Goal: Task Accomplishment & Management: Manage account settings

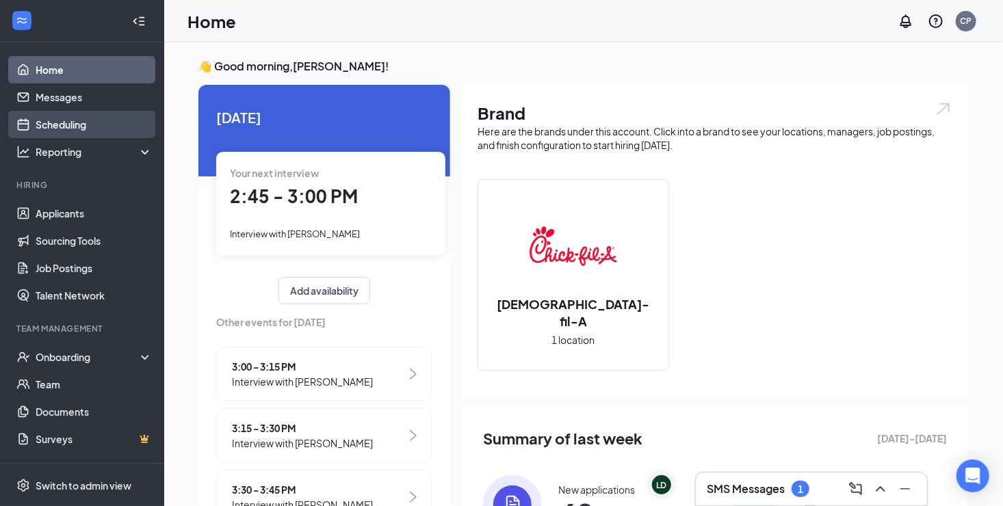
click at [55, 126] on link "Scheduling" at bounding box center [94, 124] width 117 height 27
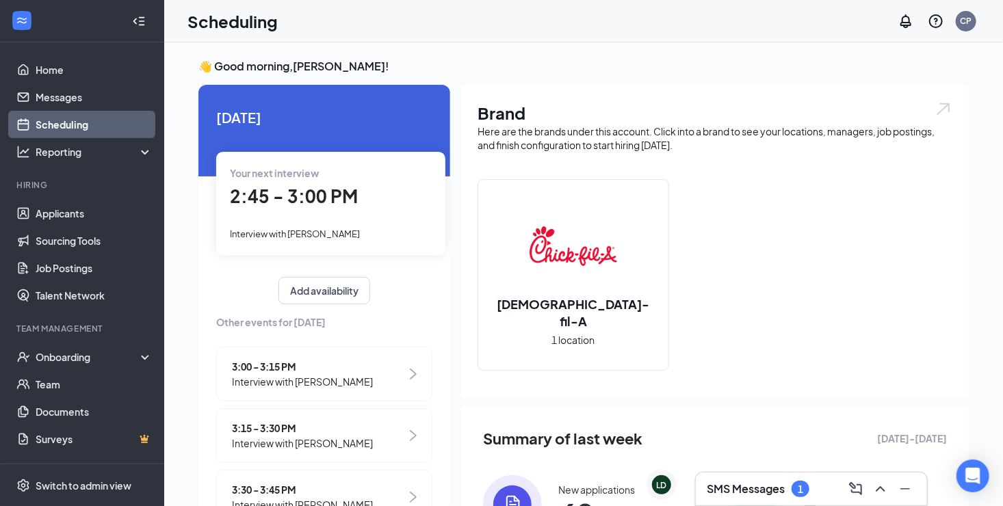
click at [734, 490] on h3 "SMS Messages" at bounding box center [746, 489] width 78 height 15
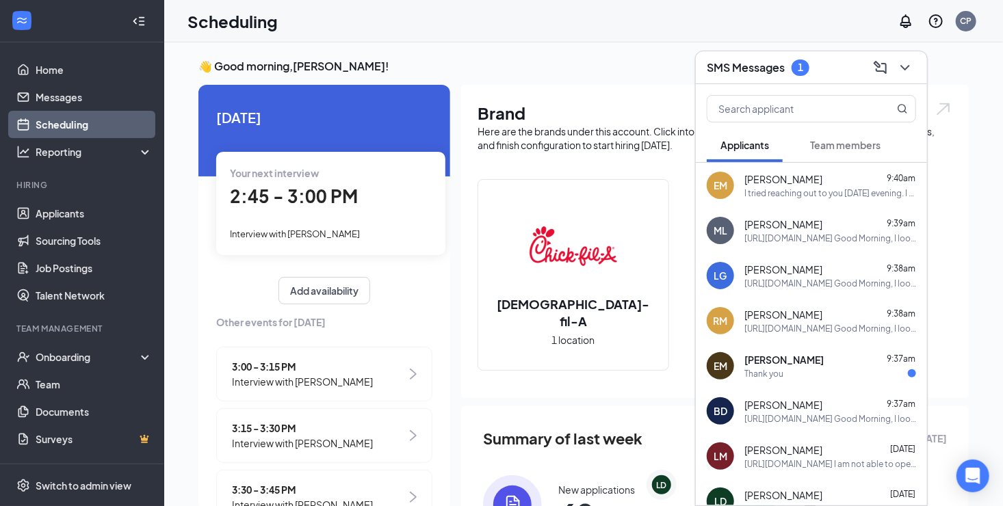
click at [797, 378] on div "Thank you" at bounding box center [830, 374] width 172 height 12
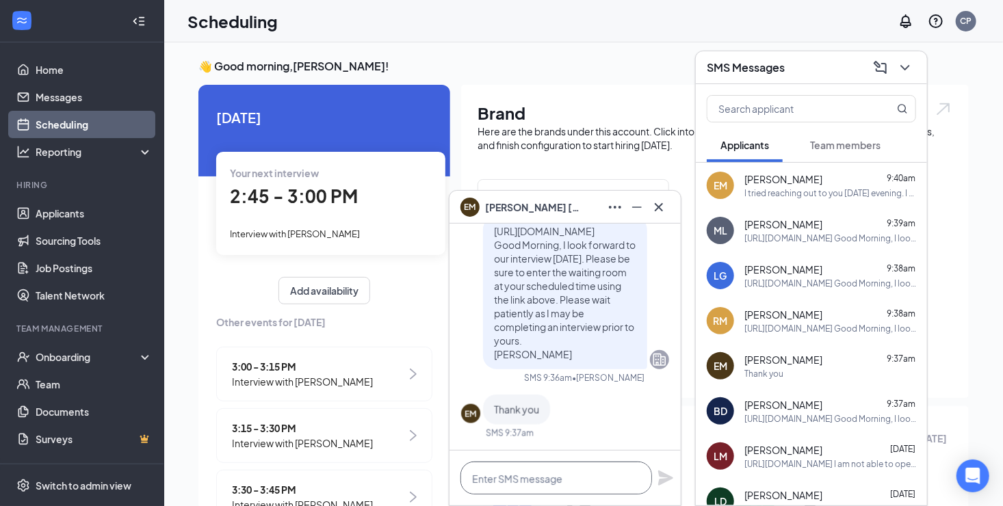
drag, startPoint x: 500, startPoint y: 481, endPoint x: 568, endPoint y: 498, distance: 69.8
click at [500, 481] on textarea at bounding box center [556, 478] width 192 height 33
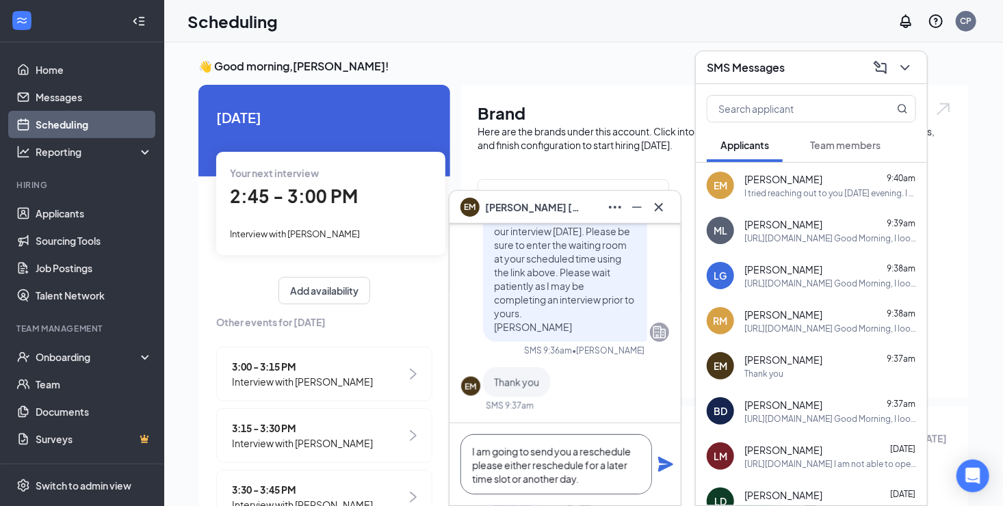
drag, startPoint x: 590, startPoint y: 482, endPoint x: 466, endPoint y: 449, distance: 128.8
click at [466, 449] on textarea "I am going to send you a reschedule please either reschedule for a later time s…" at bounding box center [556, 464] width 192 height 60
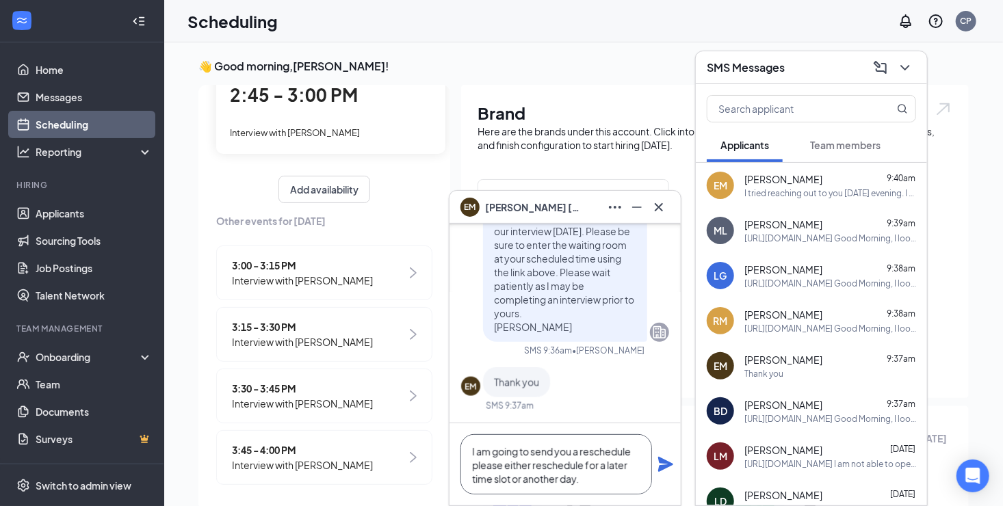
type textarea "I am going to send you a reschedule please either reschedule for a later time s…"
click at [661, 460] on icon "Plane" at bounding box center [665, 464] width 15 height 15
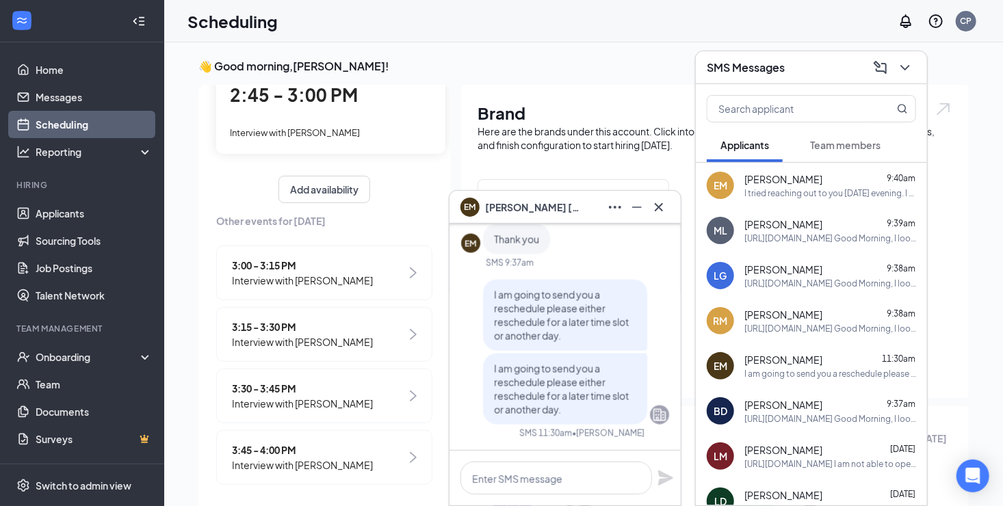
click at [410, 271] on img at bounding box center [413, 272] width 7 height 11
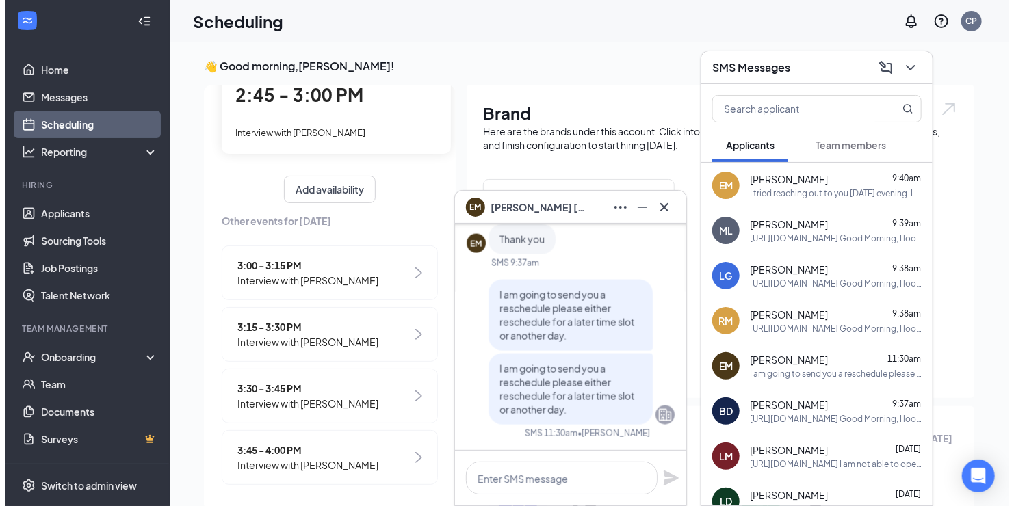
scroll to position [5, 0]
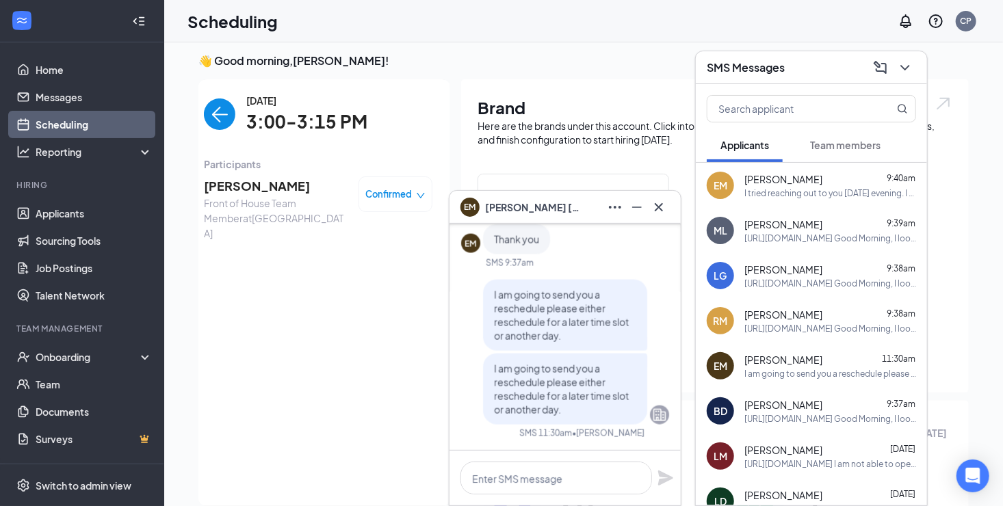
click at [239, 185] on span "[PERSON_NAME]" at bounding box center [276, 185] width 144 height 19
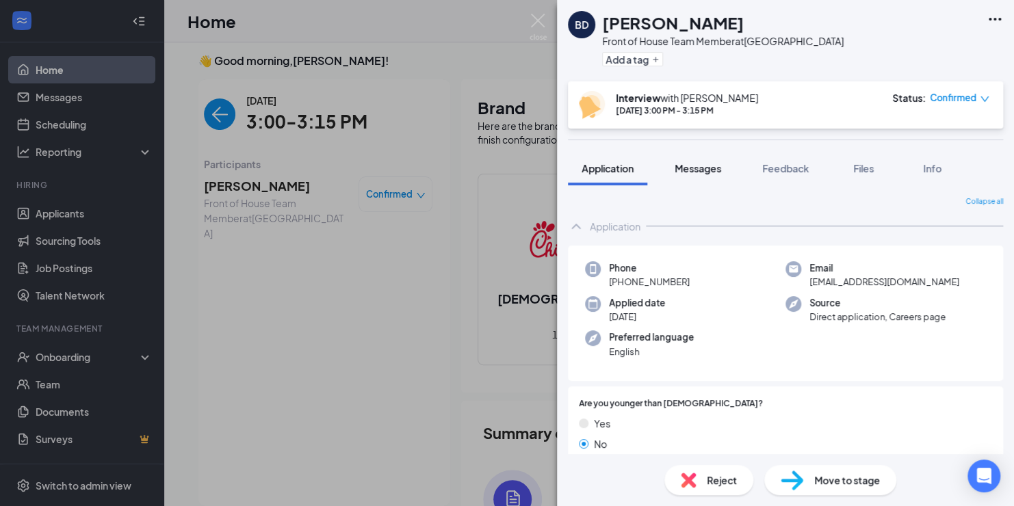
click at [698, 163] on span "Messages" at bounding box center [697, 168] width 47 height 12
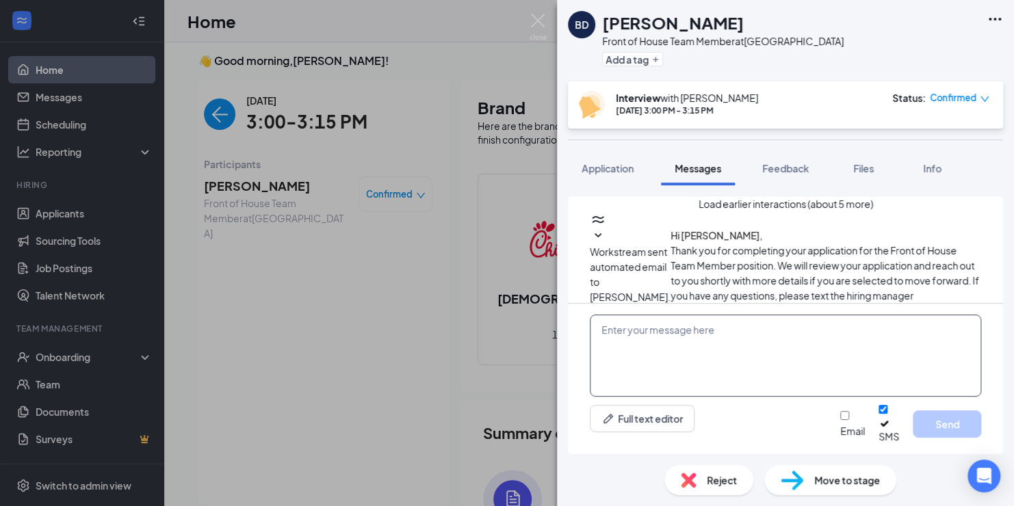
click at [660, 335] on textarea at bounding box center [785, 356] width 391 height 82
paste textarea "I am going to send you a reschedule please either reschedule for a later time s…"
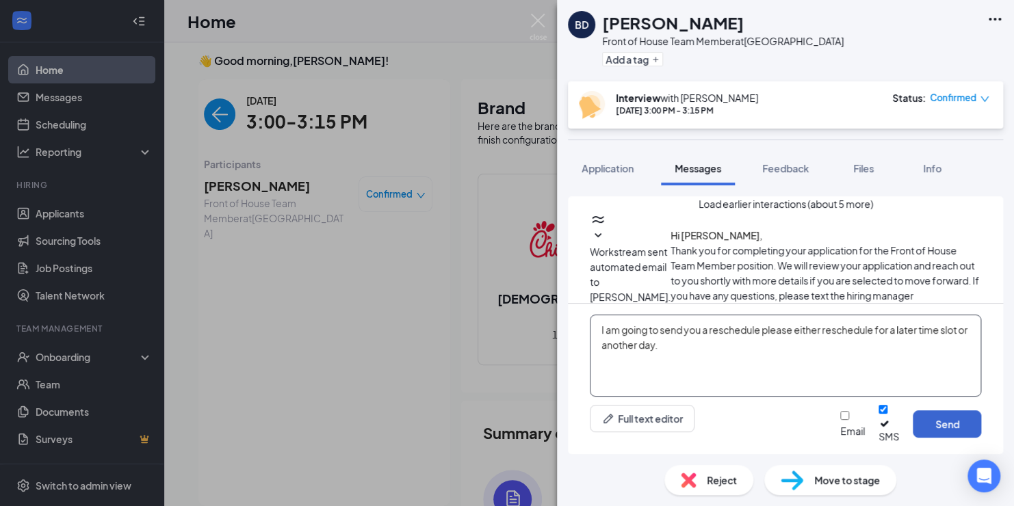
type textarea "I am going to send you a reschedule please either reschedule for a later time s…"
click at [932, 428] on button "Send" at bounding box center [947, 423] width 68 height 27
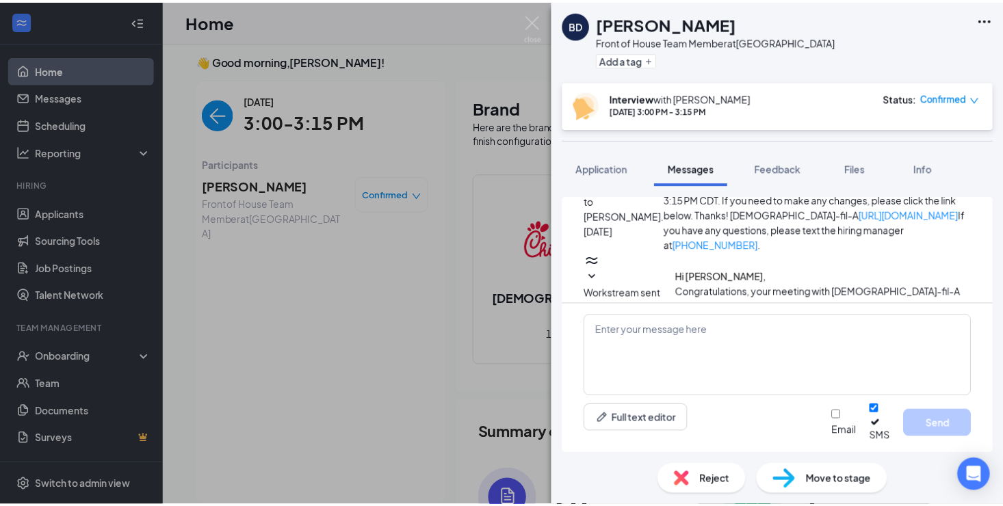
scroll to position [872, 0]
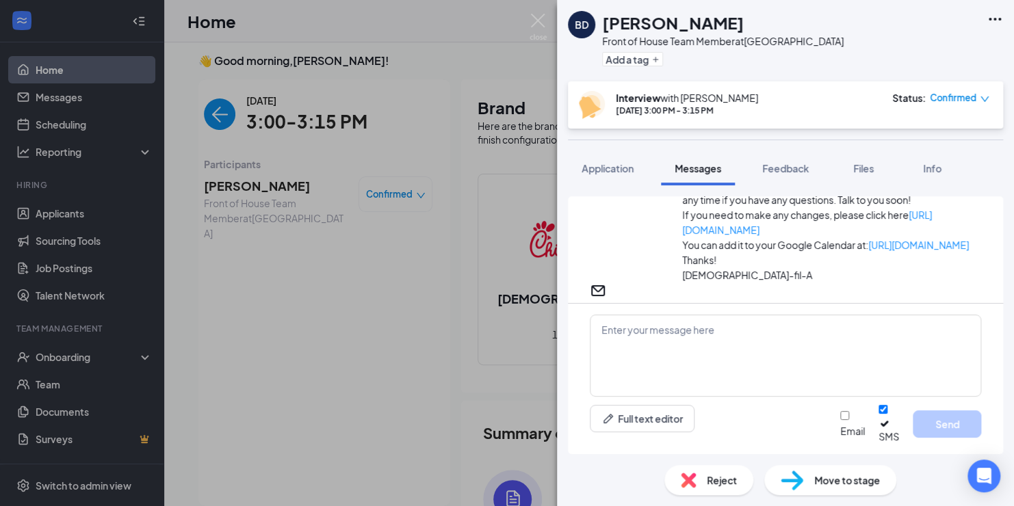
click at [217, 115] on div "BD [PERSON_NAME] Front of House Team Member at [GEOGRAPHIC_DATA] Add a tag Inte…" at bounding box center [507, 253] width 1014 height 506
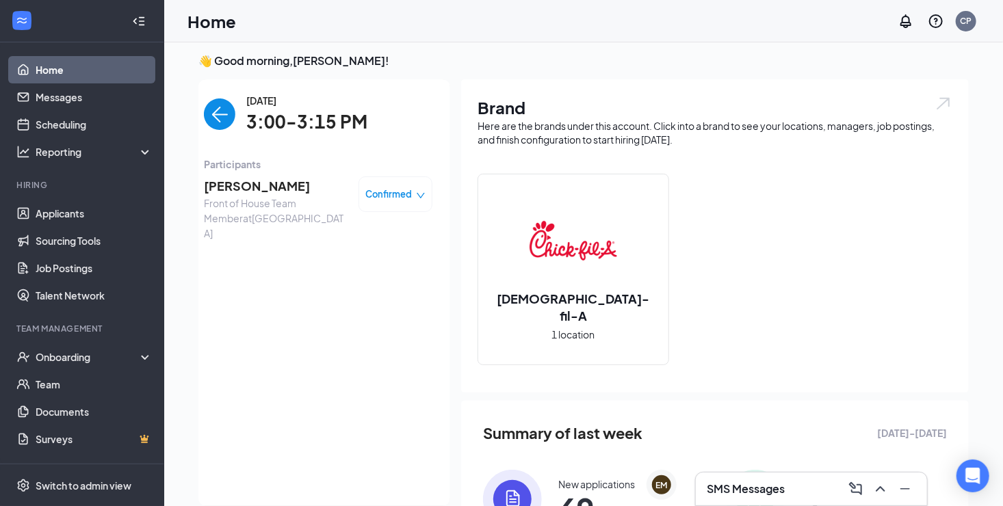
click at [217, 115] on img "back-button" at bounding box center [219, 114] width 31 height 31
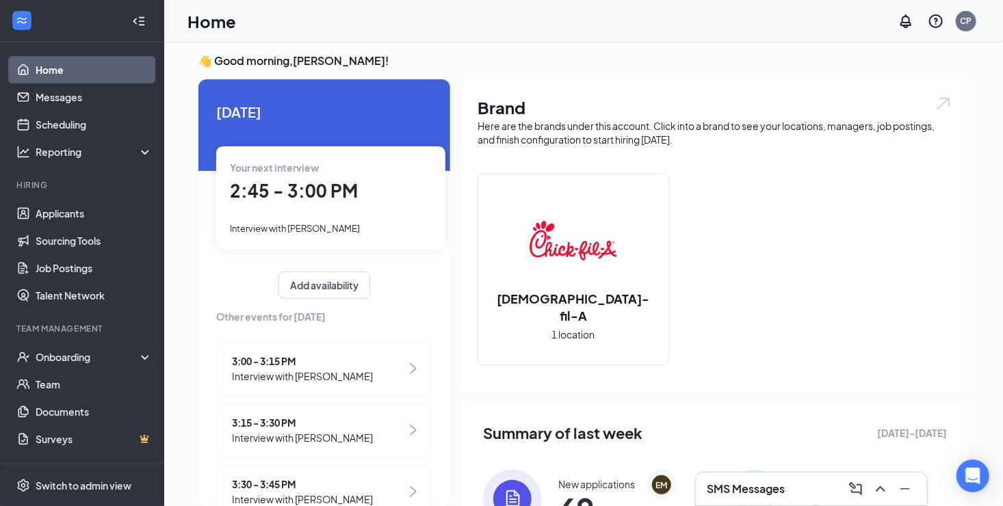
scroll to position [68, 0]
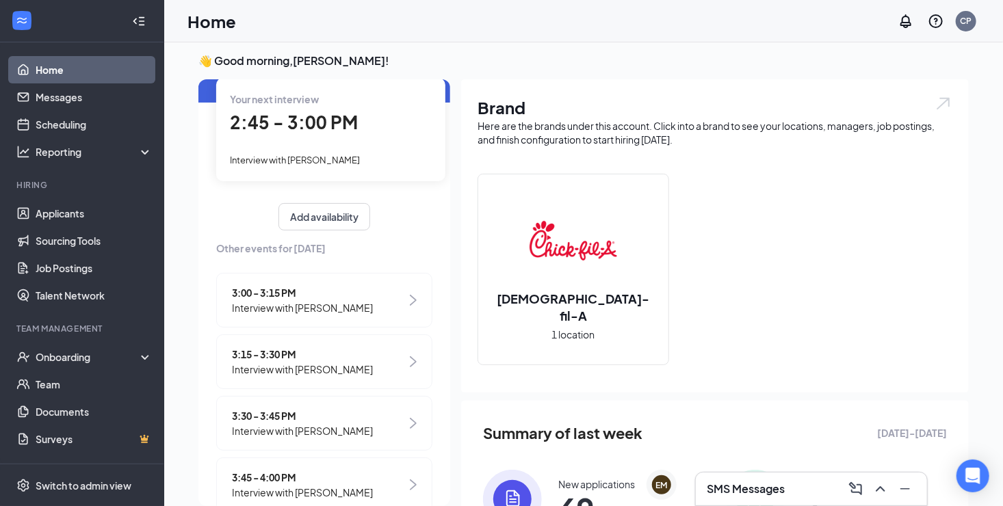
click at [315, 367] on span "Interview with [PERSON_NAME]" at bounding box center [302, 369] width 141 height 15
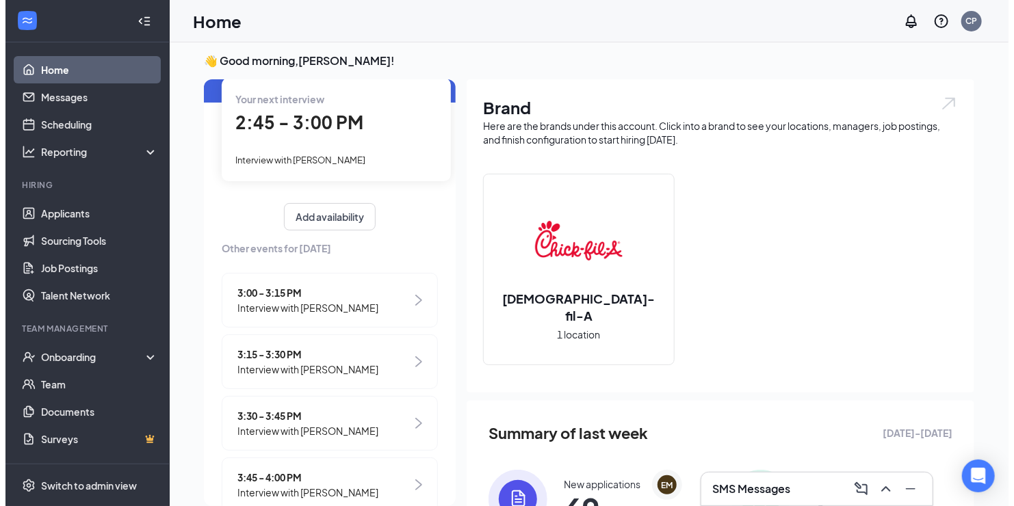
scroll to position [0, 0]
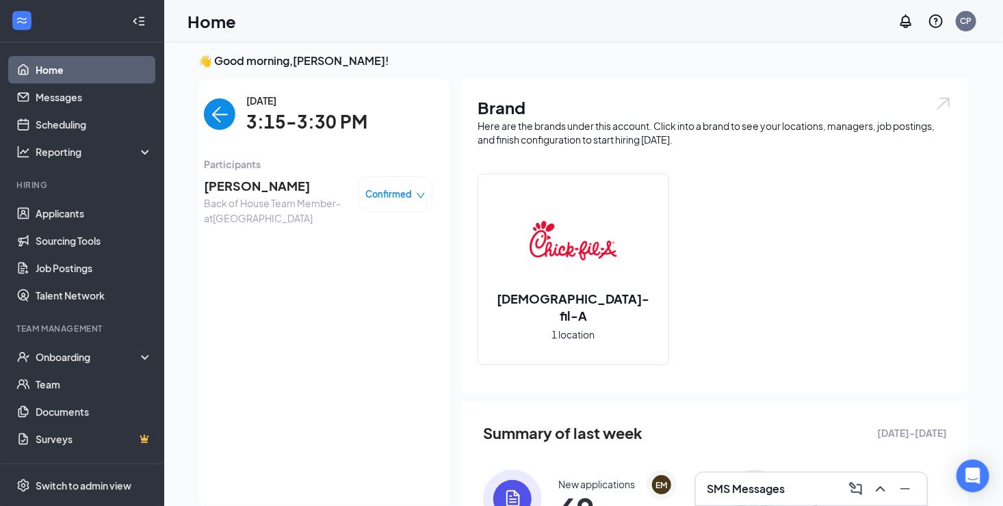
click at [240, 185] on span "[PERSON_NAME]" at bounding box center [276, 185] width 144 height 19
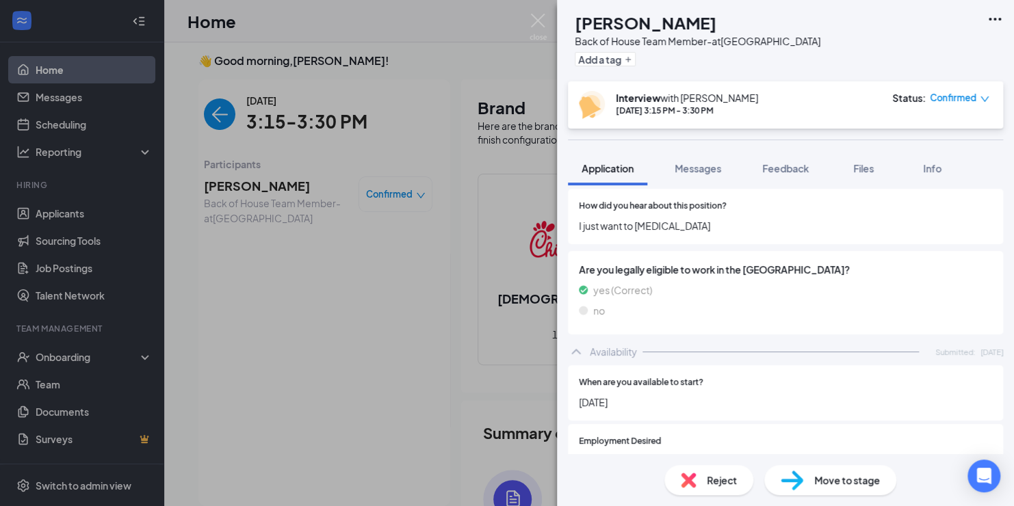
scroll to position [616, 0]
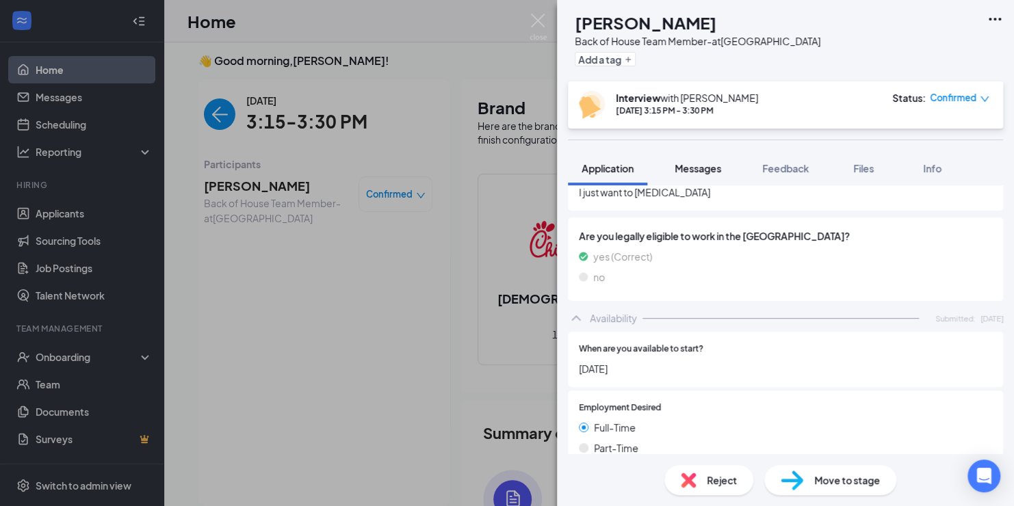
click at [695, 169] on span "Messages" at bounding box center [697, 168] width 47 height 12
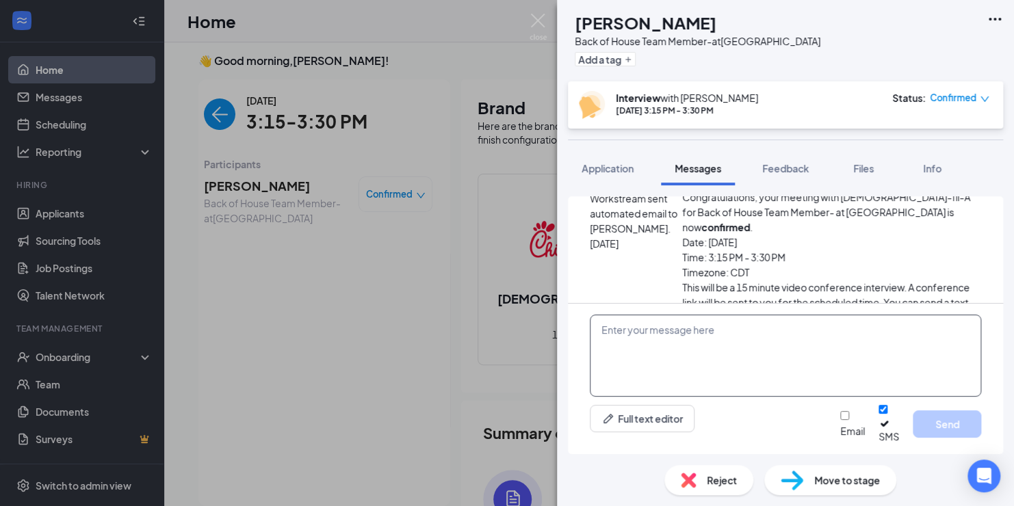
scroll to position [726, 0]
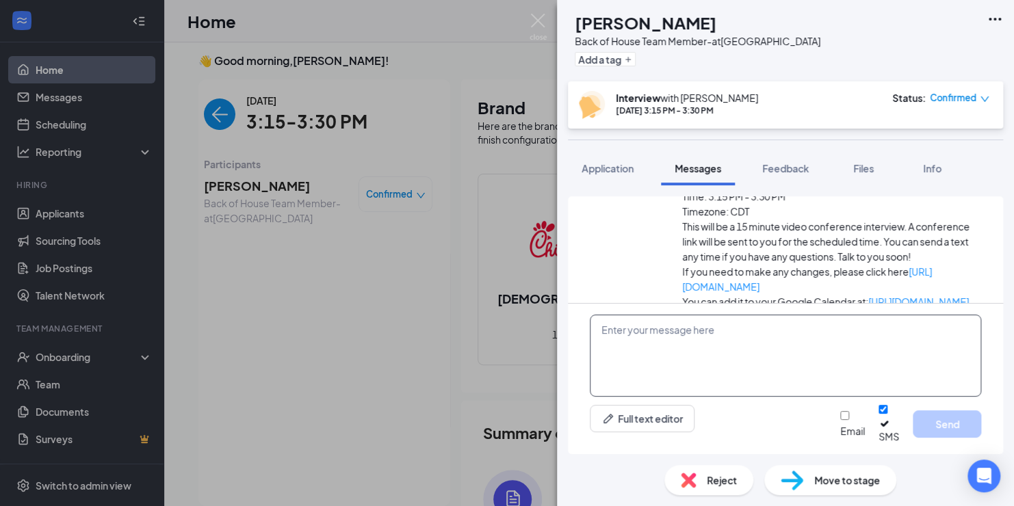
click at [665, 352] on textarea at bounding box center [785, 356] width 391 height 82
paste textarea "I am going to send you a reschedule please either reschedule for a later time s…"
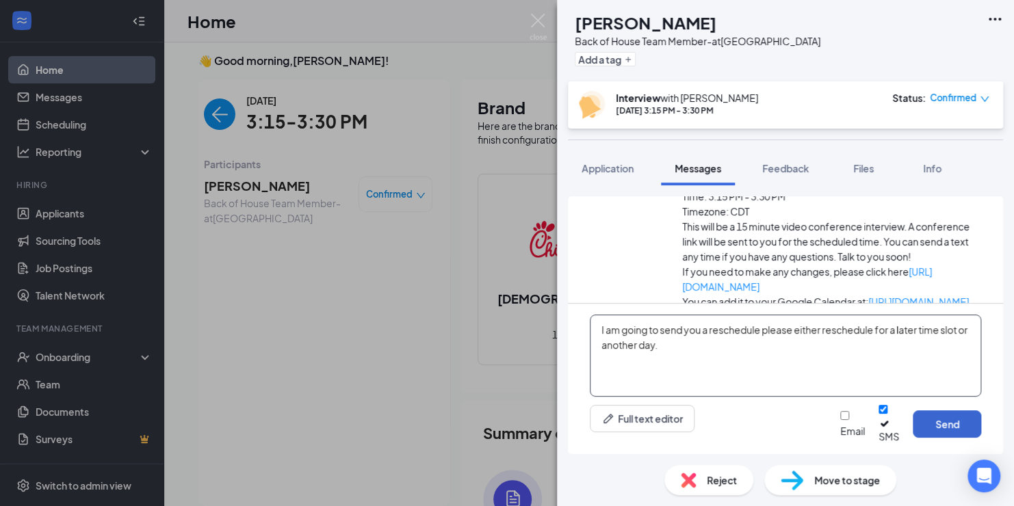
type textarea "I am going to send you a reschedule please either reschedule for a later time s…"
click at [939, 428] on button "Send" at bounding box center [947, 423] width 68 height 27
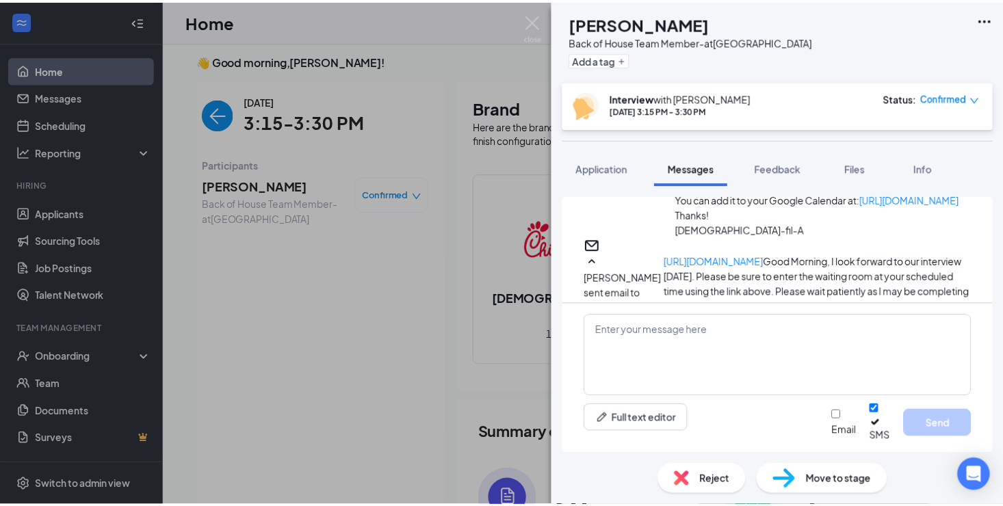
scroll to position [828, 0]
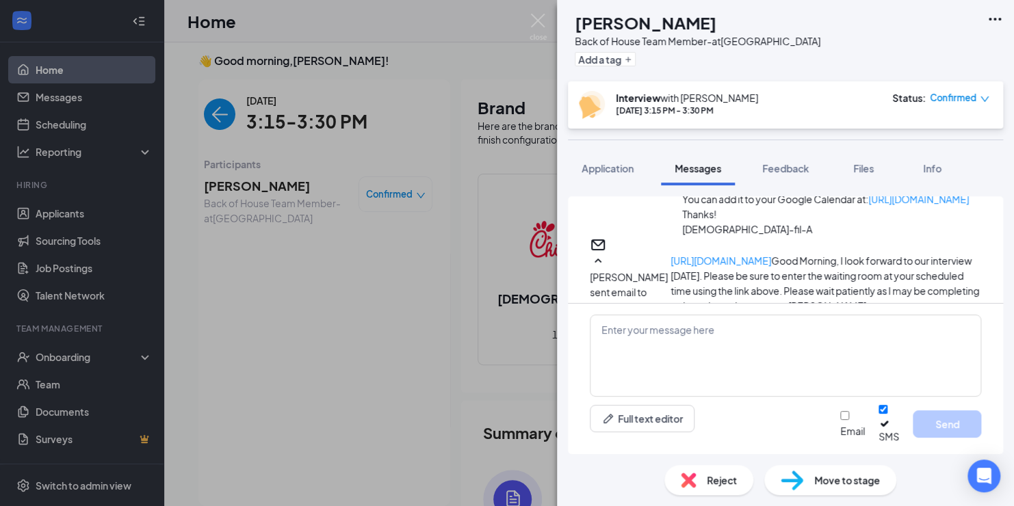
click at [213, 116] on div "RM [PERSON_NAME] Back of House Team Member- at [GEOGRAPHIC_DATA] Add a tag Inte…" at bounding box center [507, 253] width 1014 height 506
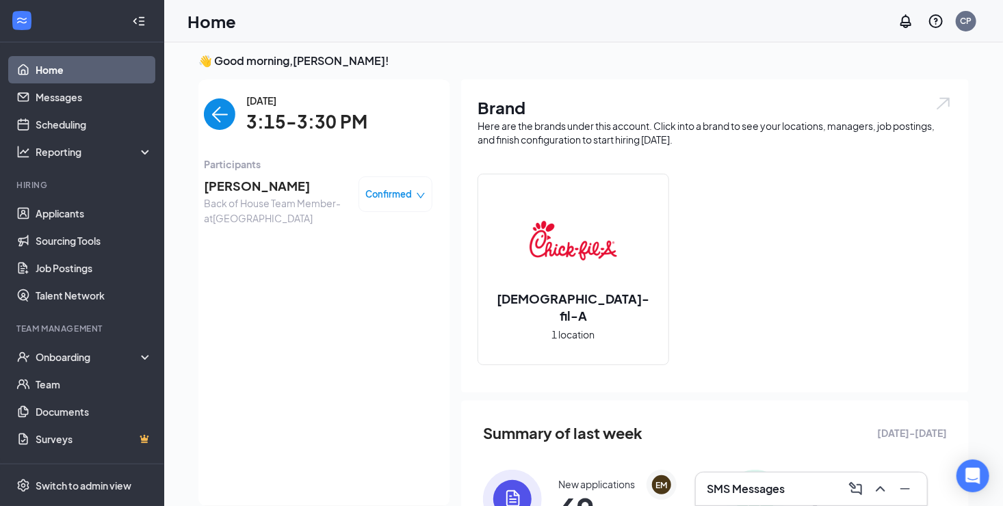
click at [213, 111] on img "back-button" at bounding box center [219, 114] width 31 height 31
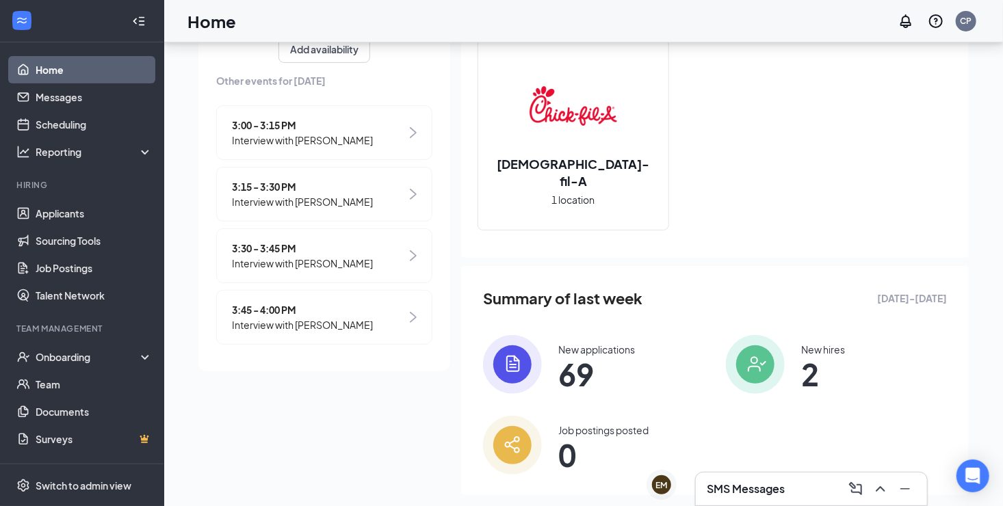
scroll to position [142, 0]
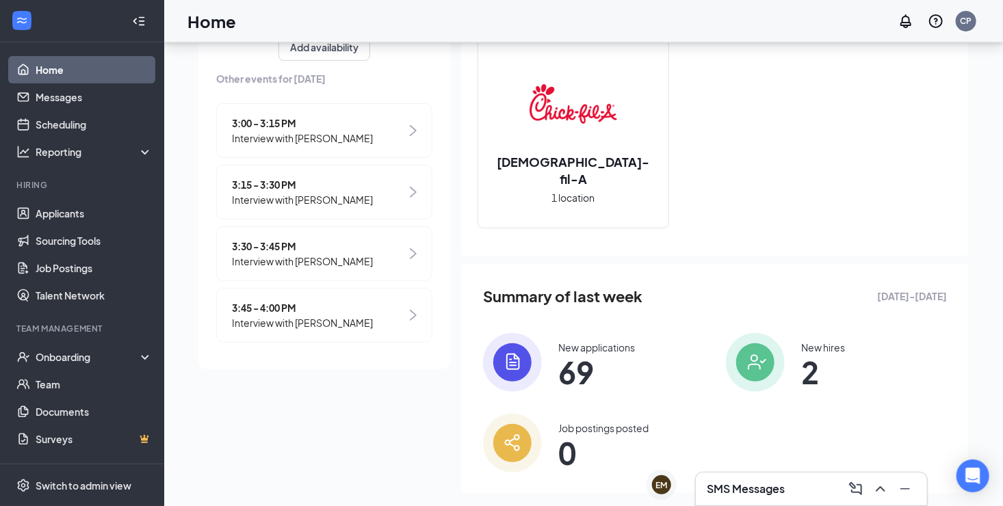
click at [285, 244] on span "3:30 - 3:45 PM" at bounding box center [302, 246] width 141 height 15
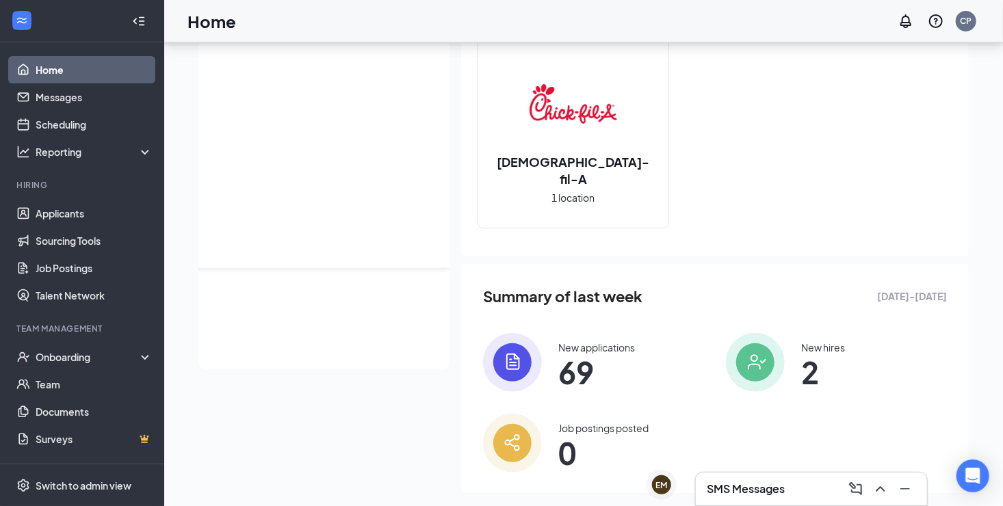
scroll to position [85, 0]
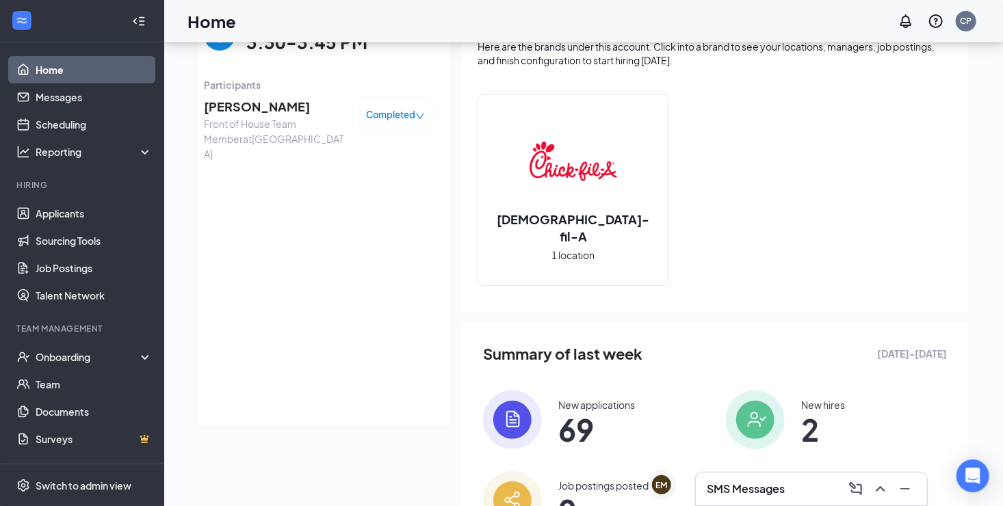
click at [397, 192] on div "[DATE] 3:30-3:45 PM Participants [PERSON_NAME] Front of House Team Member at [G…" at bounding box center [318, 214] width 228 height 400
click at [213, 45] on img "back-button" at bounding box center [219, 34] width 31 height 31
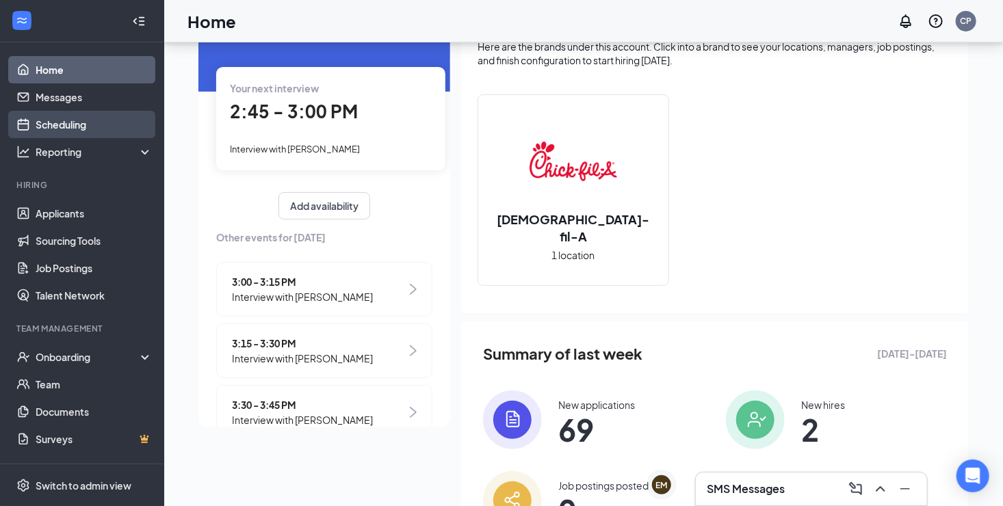
click at [61, 123] on link "Scheduling" at bounding box center [94, 124] width 117 height 27
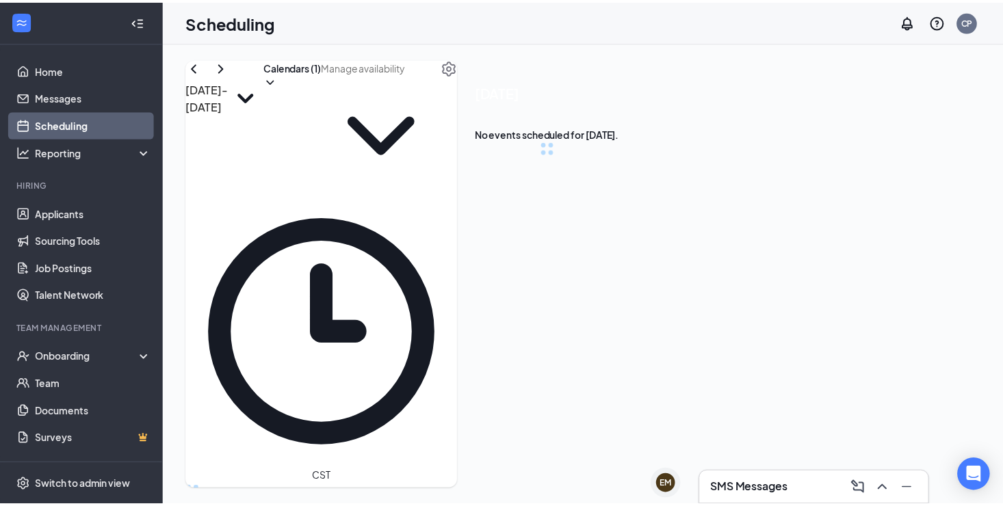
scroll to position [672, 0]
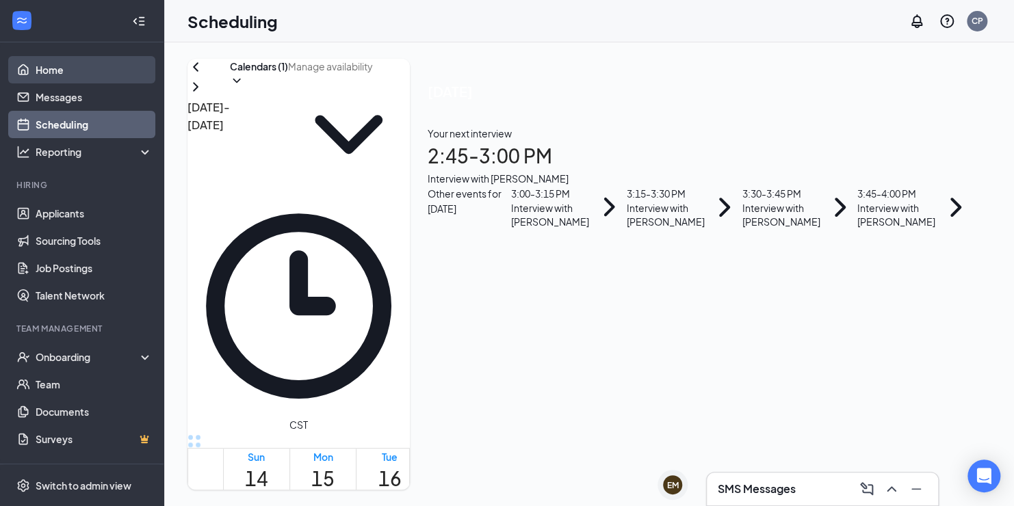
click at [53, 68] on link "Home" at bounding box center [94, 69] width 117 height 27
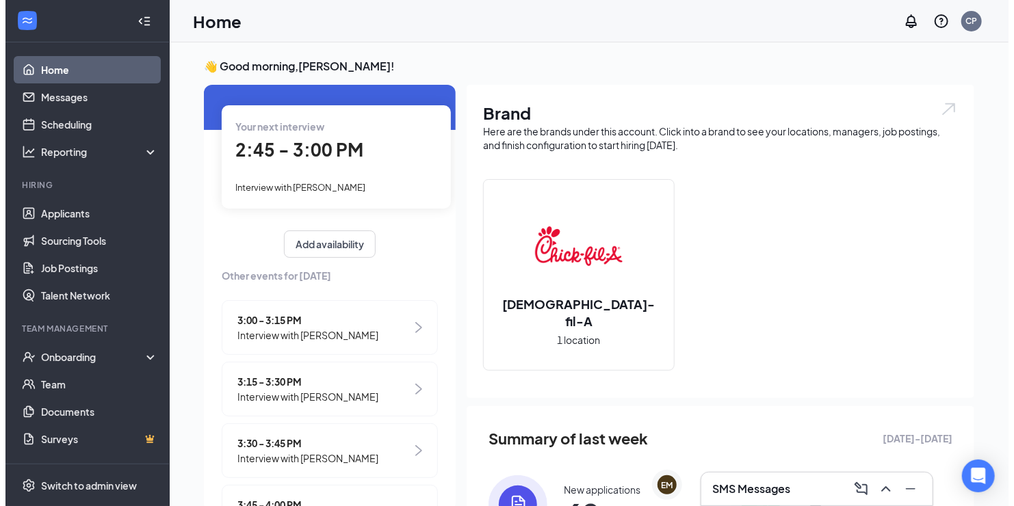
scroll to position [101, 0]
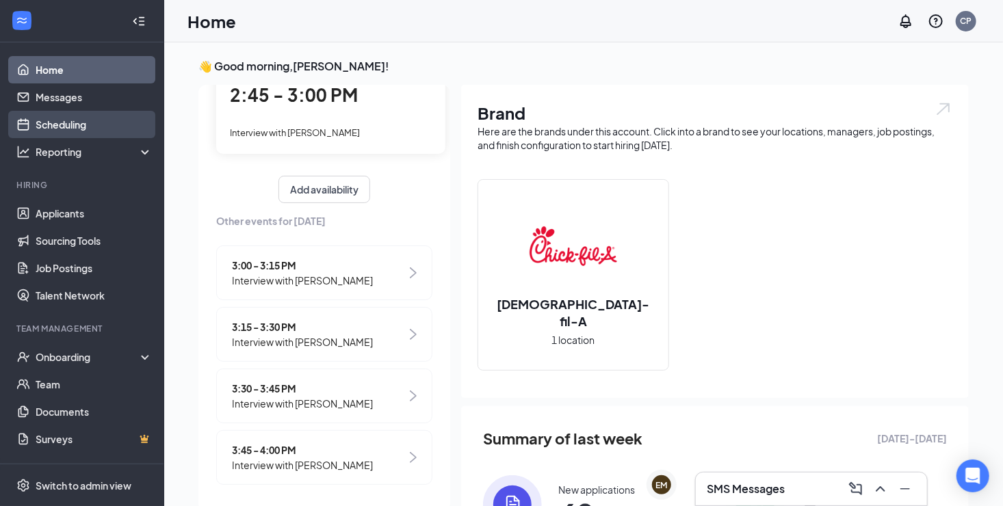
click at [61, 123] on link "Scheduling" at bounding box center [94, 124] width 117 height 27
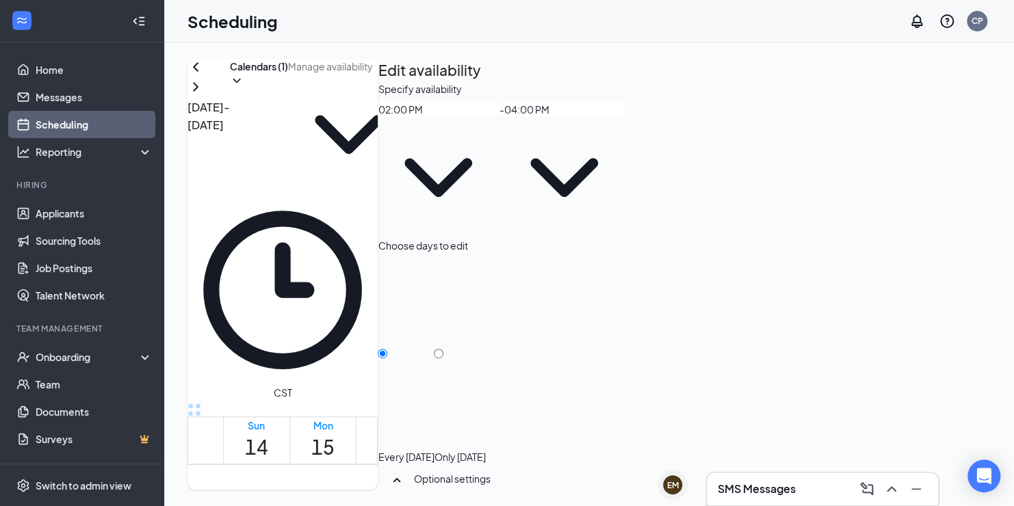
click at [499, 117] on input "02:00 PM" at bounding box center [438, 109] width 121 height 15
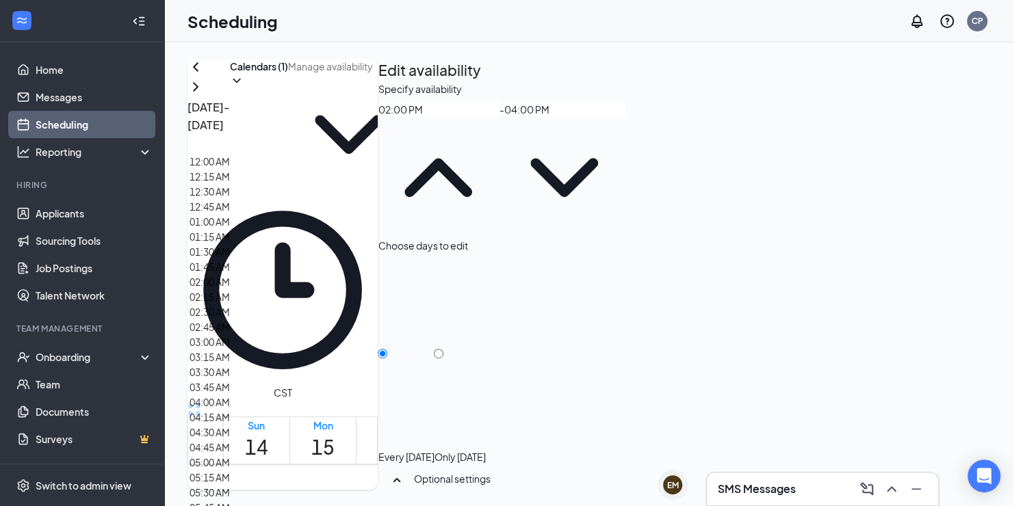
scroll to position [1847, 0]
type input "03:45 PM"
type input "05:45 PM"
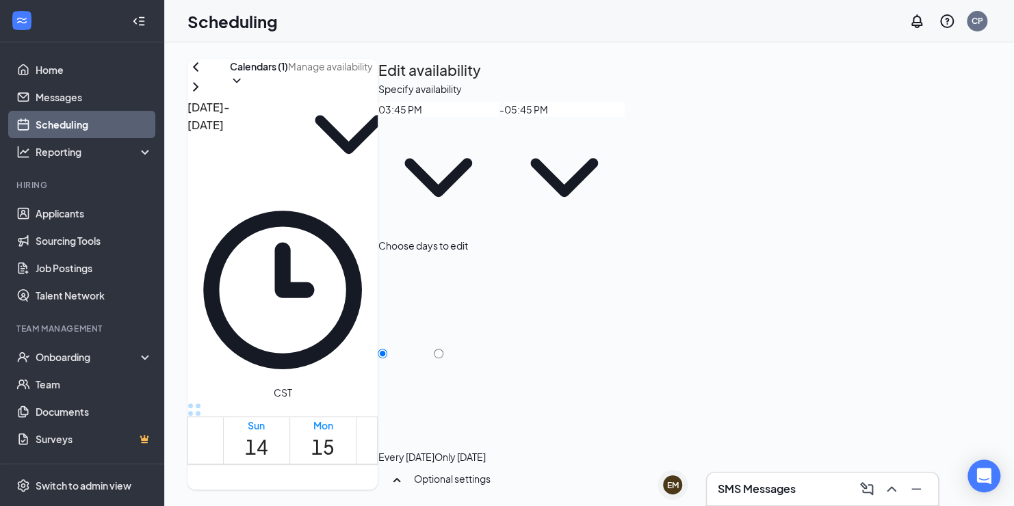
scroll to position [1288, 0]
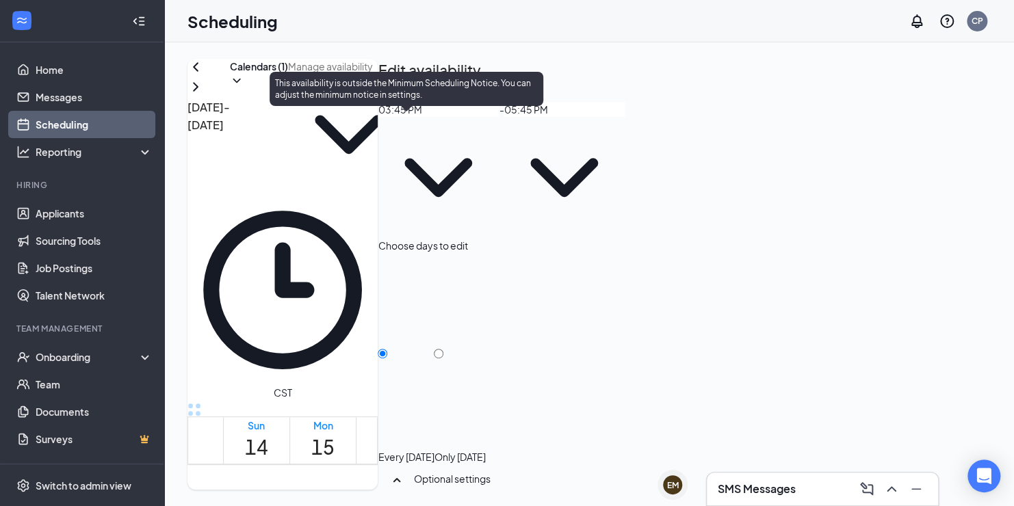
click at [473, 402] on span "3:45-4:00 PM" at bounding box center [484, 422] width 23 height 40
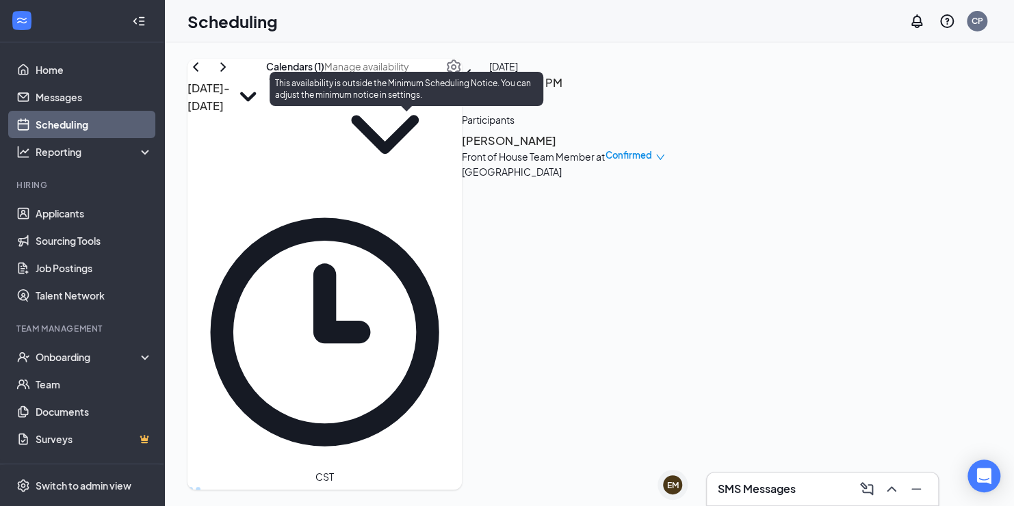
click at [449, 485] on span "3:30-3:45 PM" at bounding box center [460, 505] width 23 height 40
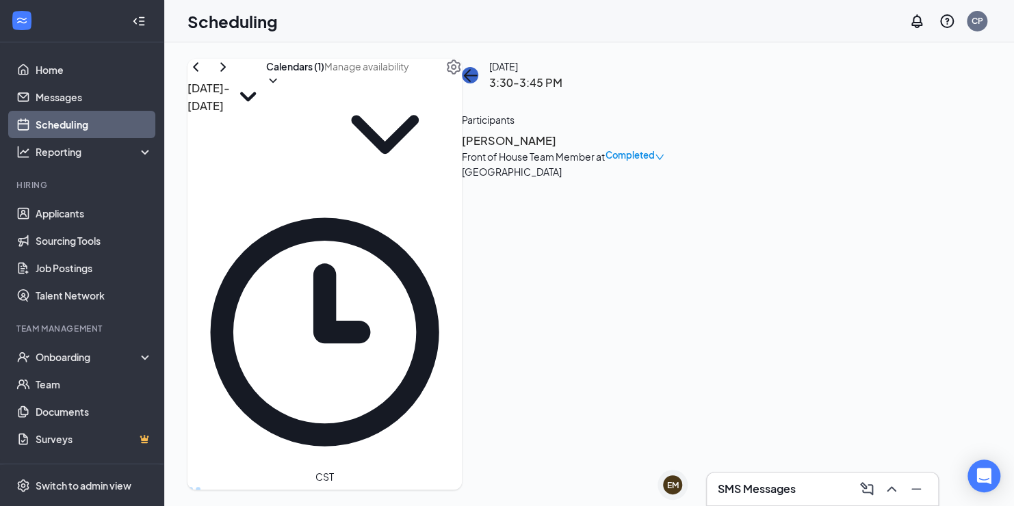
click at [478, 83] on icon "ArrowLeft" at bounding box center [470, 75] width 16 height 16
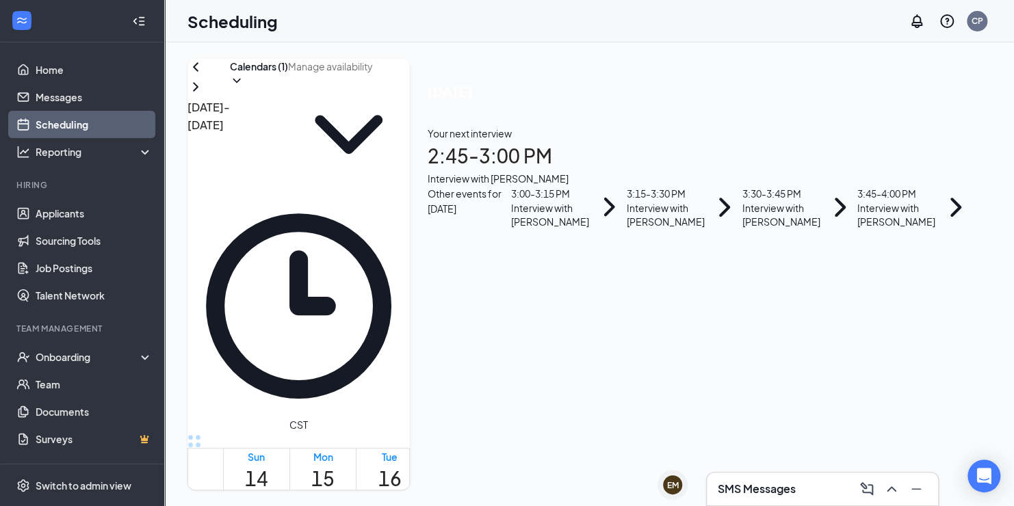
scroll to position [1014, 0]
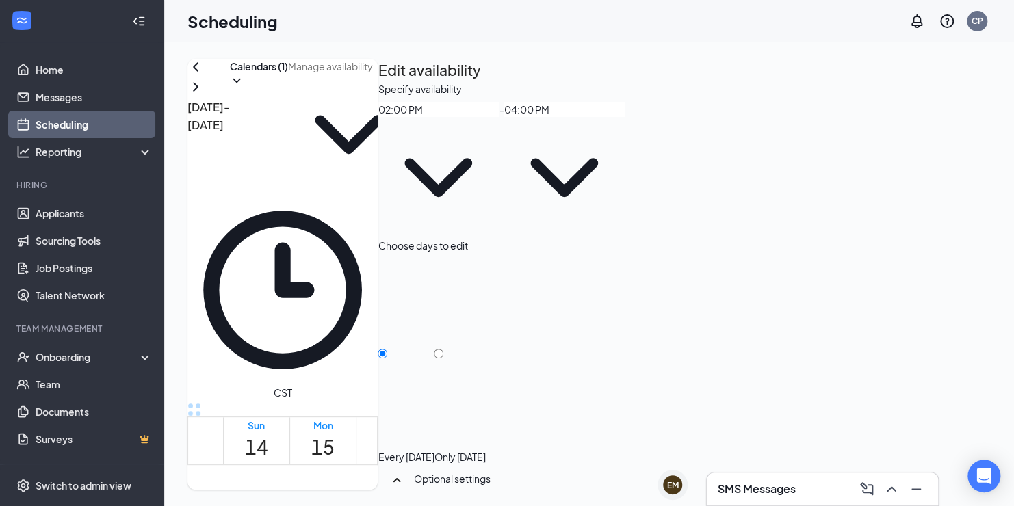
click at [499, 117] on input "02:00 PM" at bounding box center [438, 109] width 121 height 15
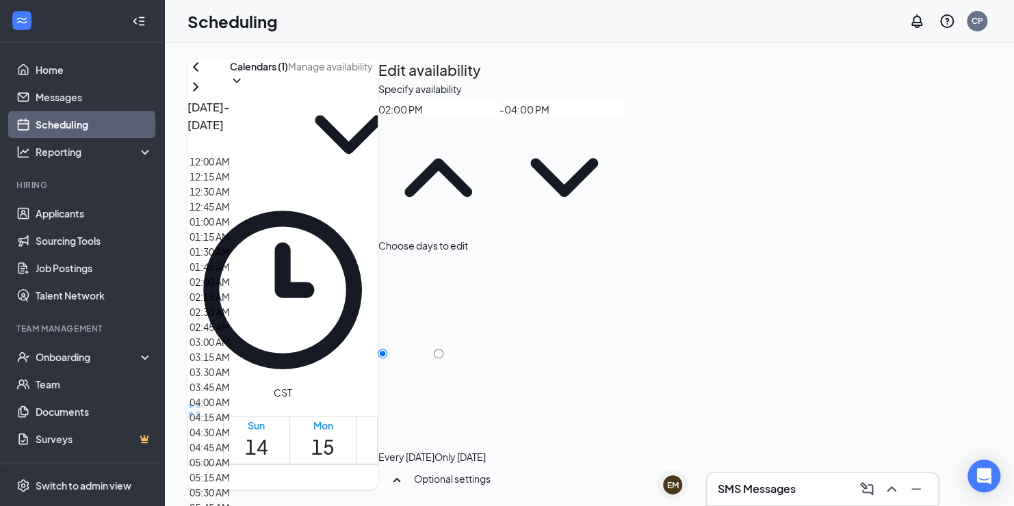
scroll to position [1915, 0]
type input "03:30 PM"
type input "05:30 PM"
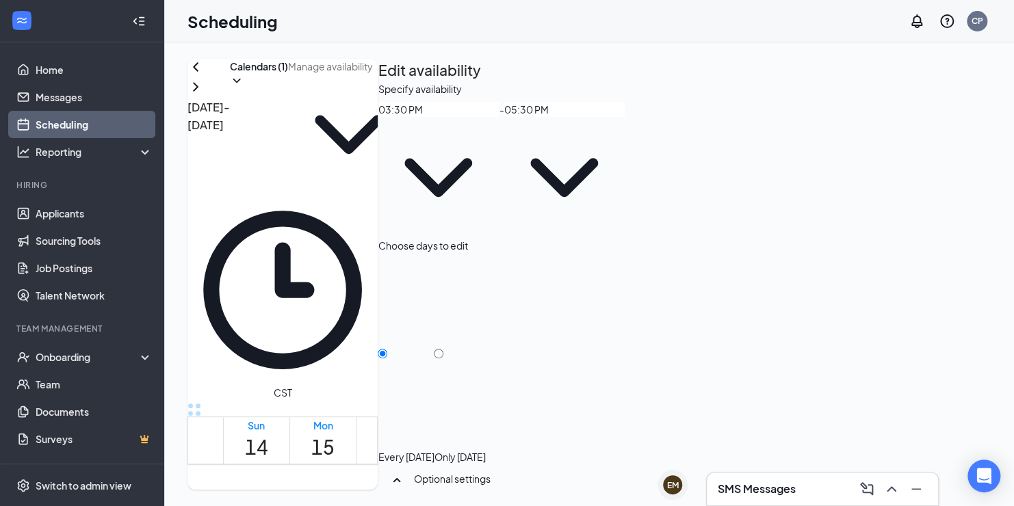
click at [625, 117] on input "05:30 PM" at bounding box center [563, 109] width 121 height 15
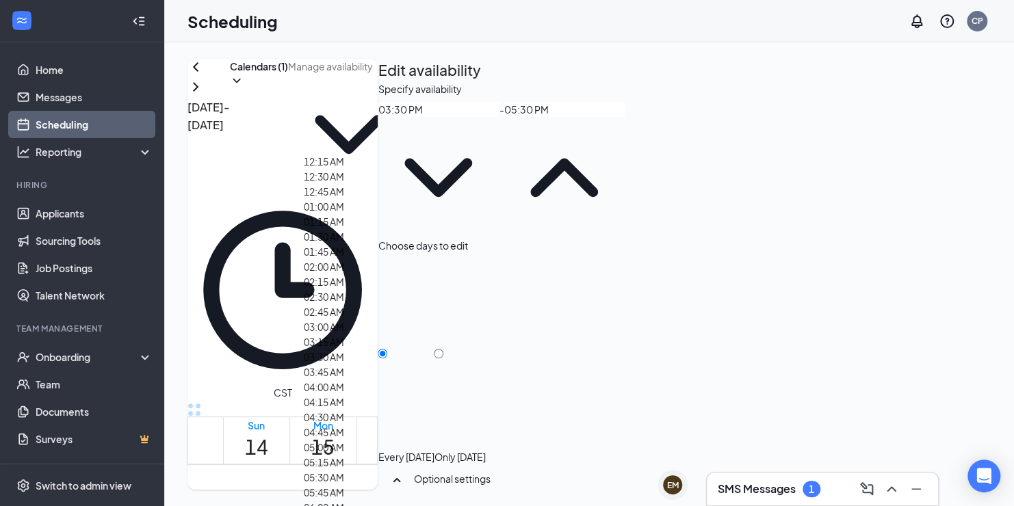
scroll to position [684, 0]
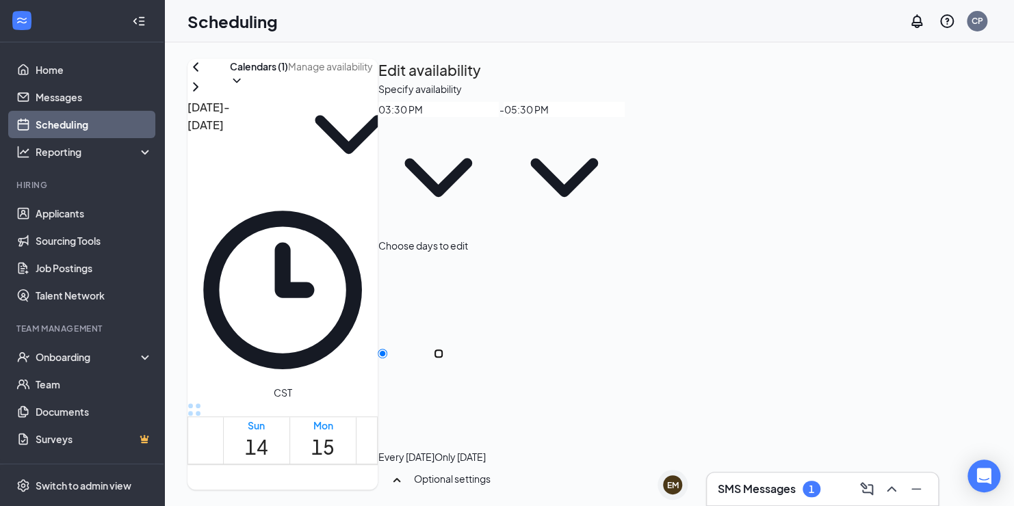
click at [443, 349] on input "Only [DATE]" at bounding box center [439, 354] width 10 height 10
radio input "true"
radio input "false"
click at [625, 117] on input "05:30 PM" at bounding box center [563, 109] width 121 height 15
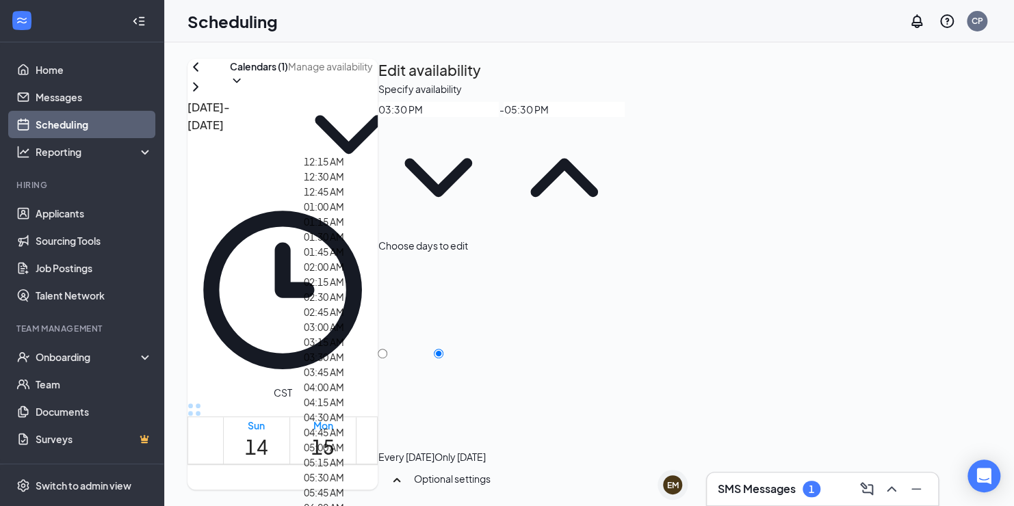
scroll to position [1095, 0]
click at [637, 236] on td at bounding box center [456, 228] width 467 height 16
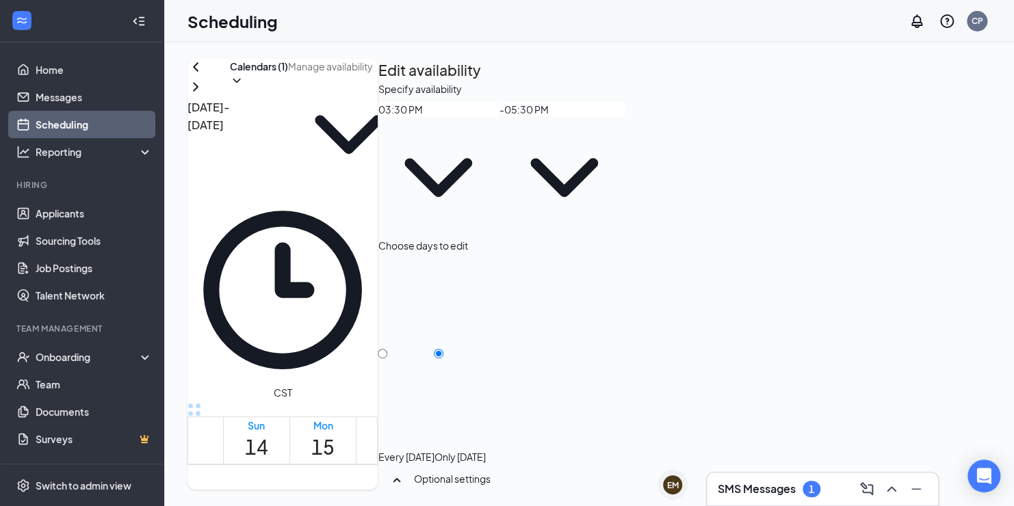
scroll to position [62, 0]
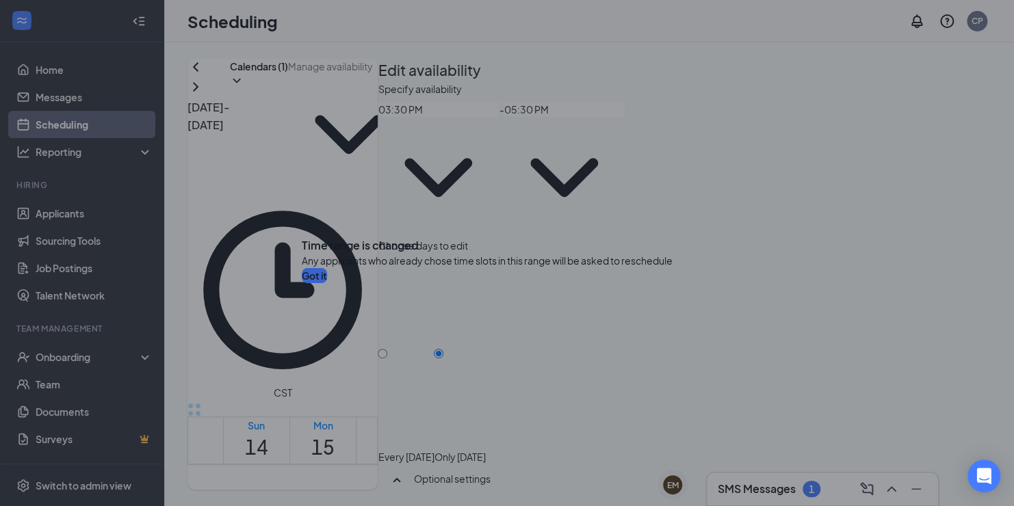
click at [327, 283] on button "Got it" at bounding box center [314, 275] width 25 height 15
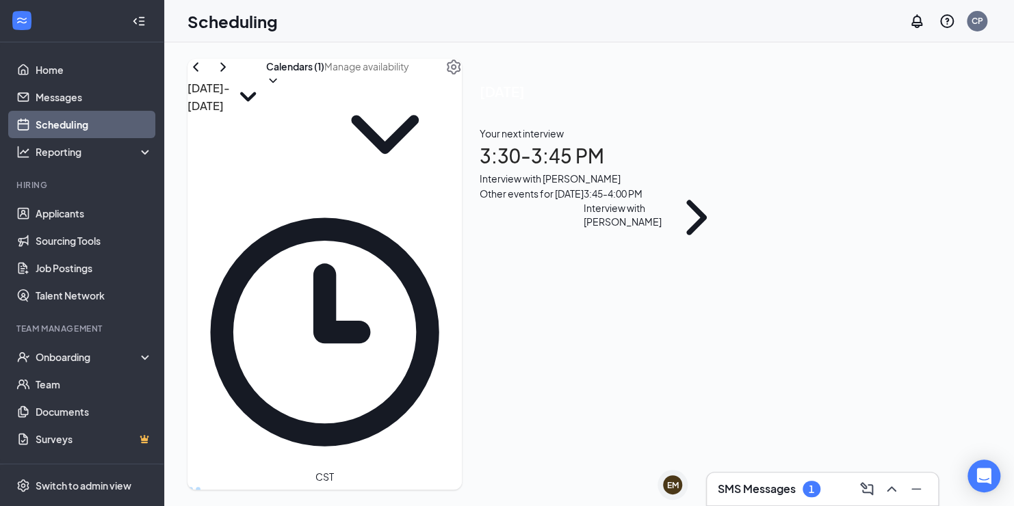
scroll to position [1288, 0]
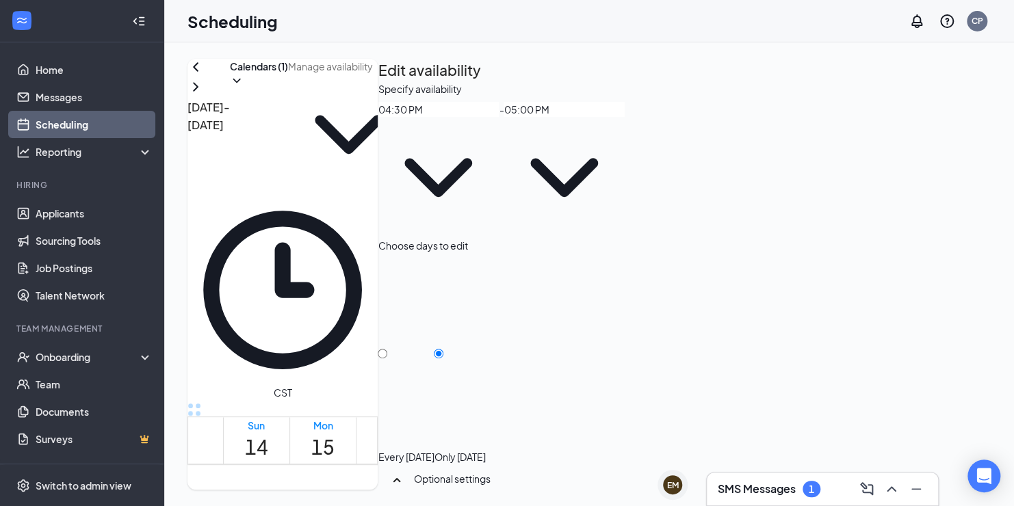
click at [599, 159] on icon "ChevronDown" at bounding box center [565, 177] width 68 height 39
click at [625, 117] on input "05:00 PM" at bounding box center [563, 109] width 121 height 15
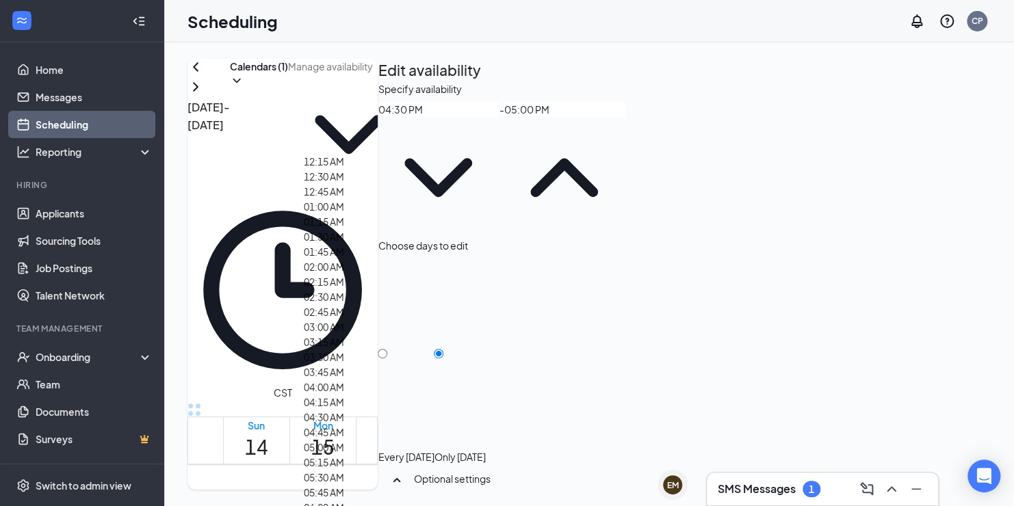
scroll to position [547, 0]
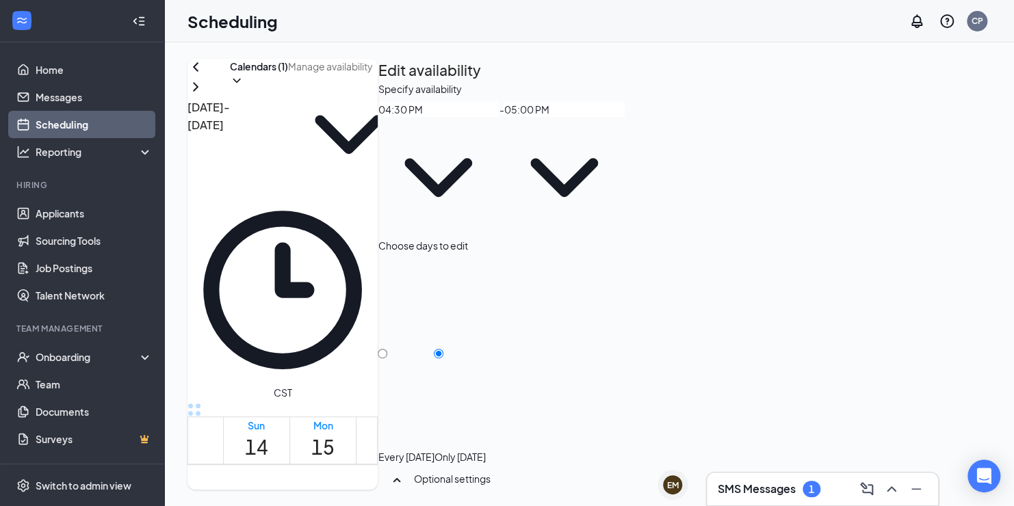
click at [499, 117] on input "04:30 PM" at bounding box center [438, 109] width 121 height 15
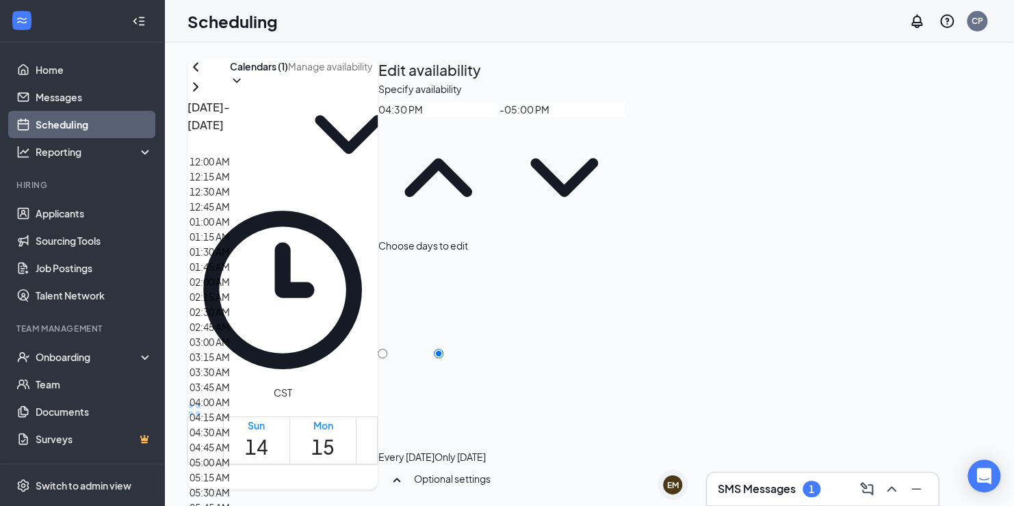
scroll to position [410, 0]
click at [230, 365] on div "03:30 AM" at bounding box center [209, 372] width 40 height 15
type input "03:30 AM"
type input "04:00 AM"
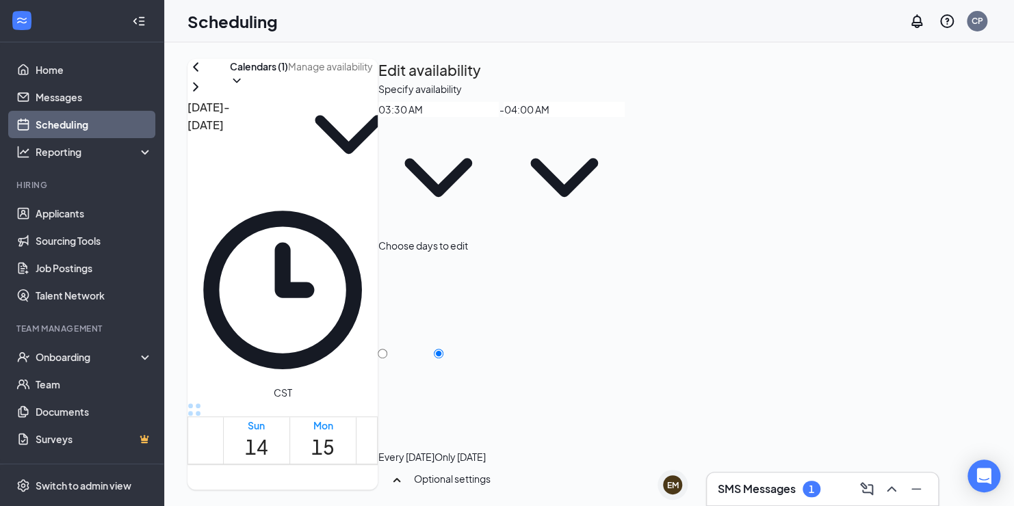
scroll to position [62, 0]
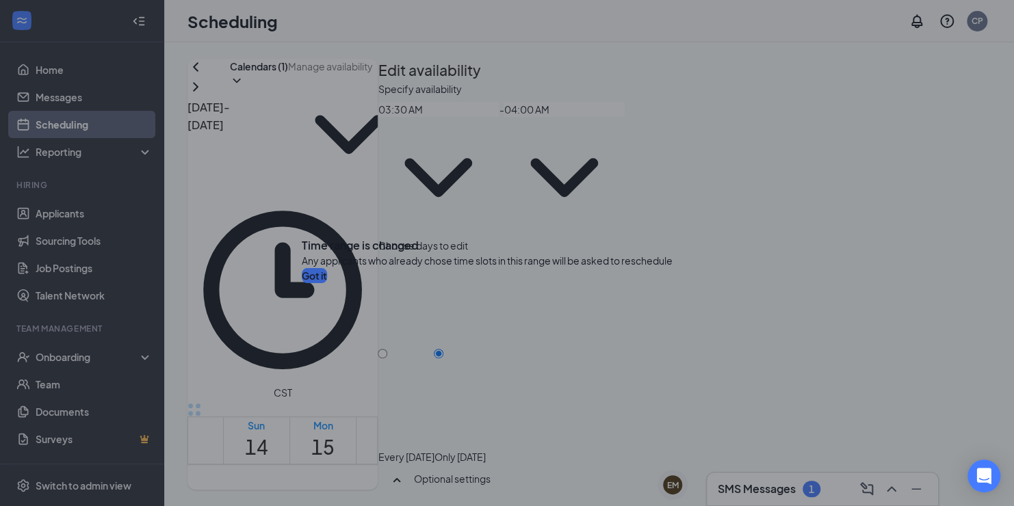
click at [327, 283] on button "Got it" at bounding box center [314, 275] width 25 height 15
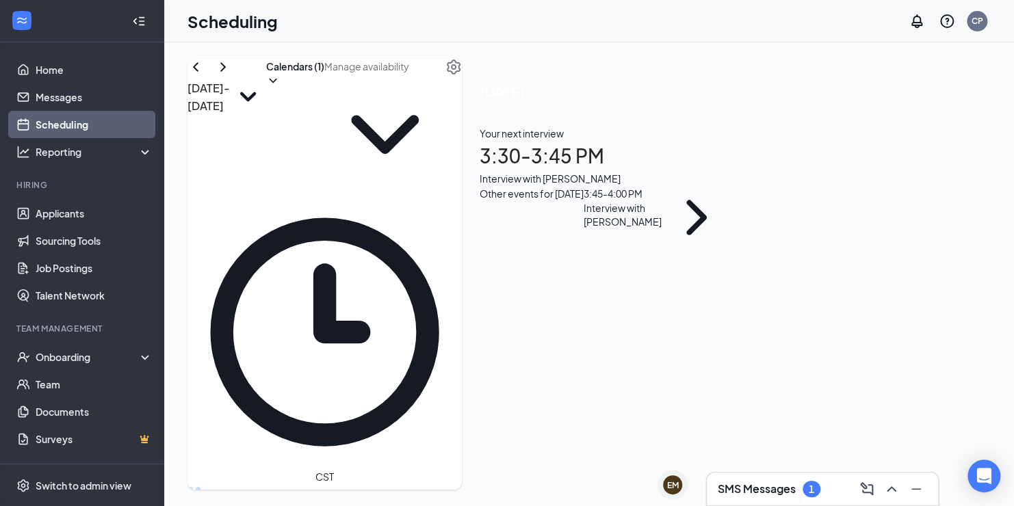
scroll to position [274, 0]
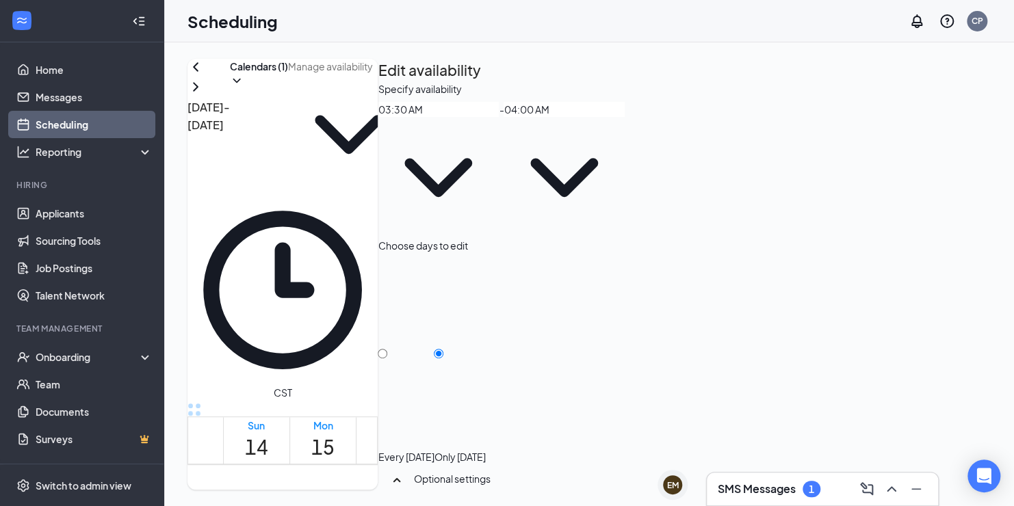
click at [499, 117] on input "03:30 AM" at bounding box center [438, 109] width 121 height 15
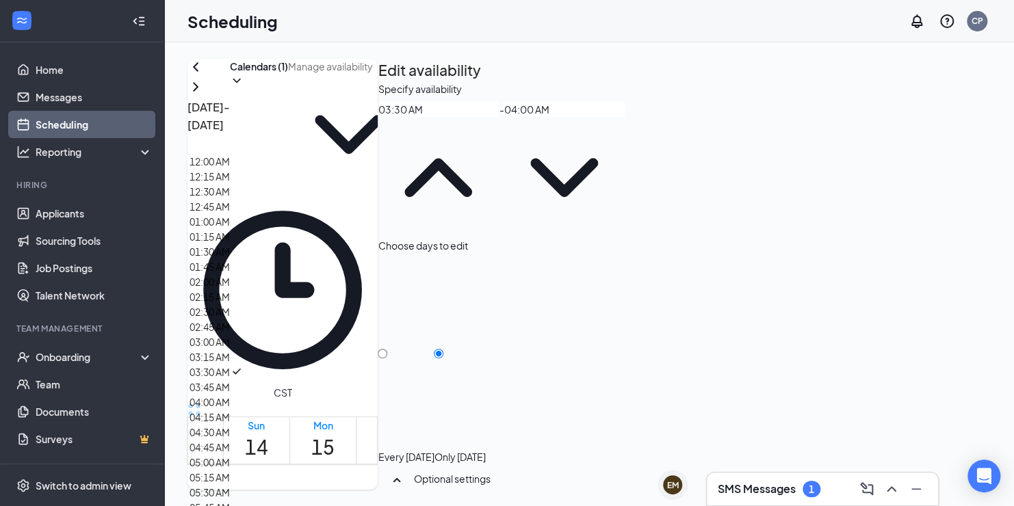
scroll to position [1915, 0]
type input "03:30 PM"
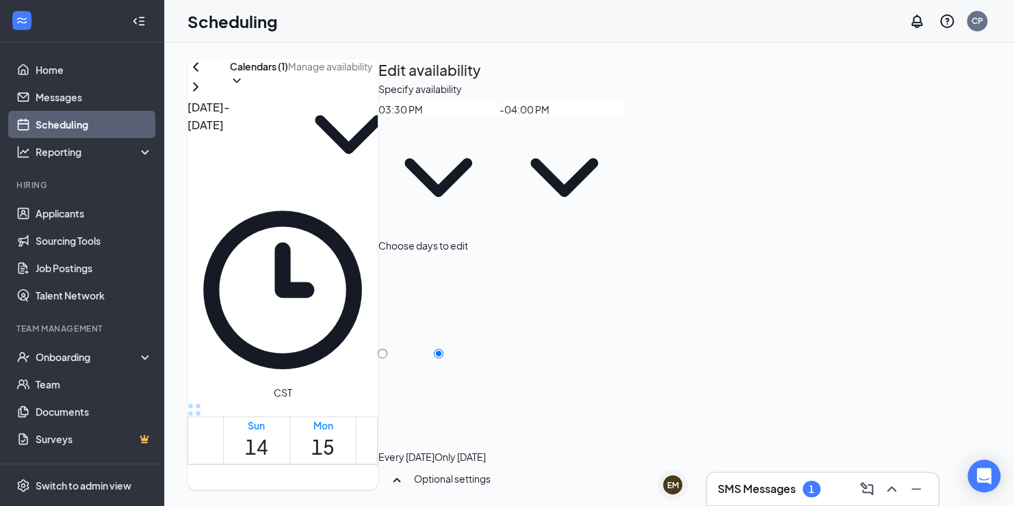
click at [625, 117] on input "04:00 PM" at bounding box center [563, 109] width 121 height 15
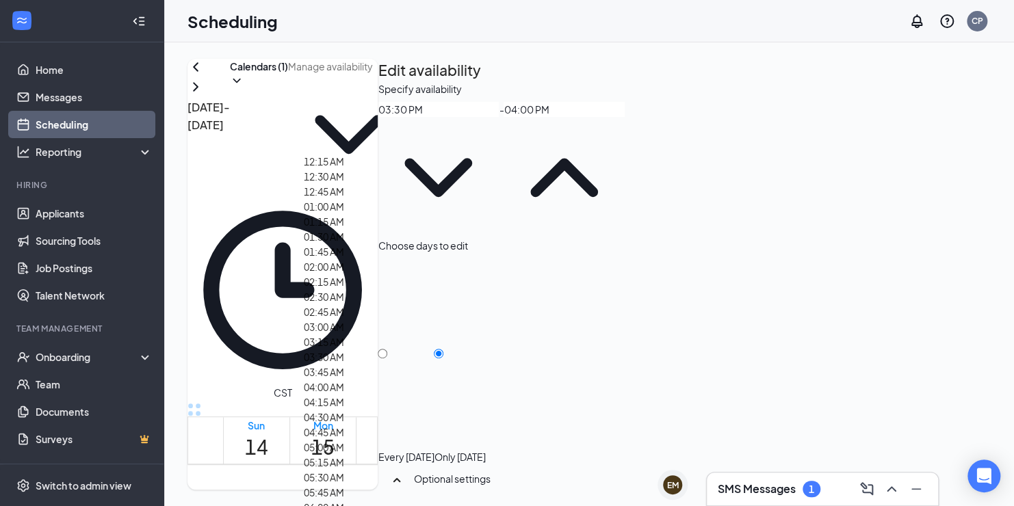
scroll to position [1984, 0]
type input "05:00 PM"
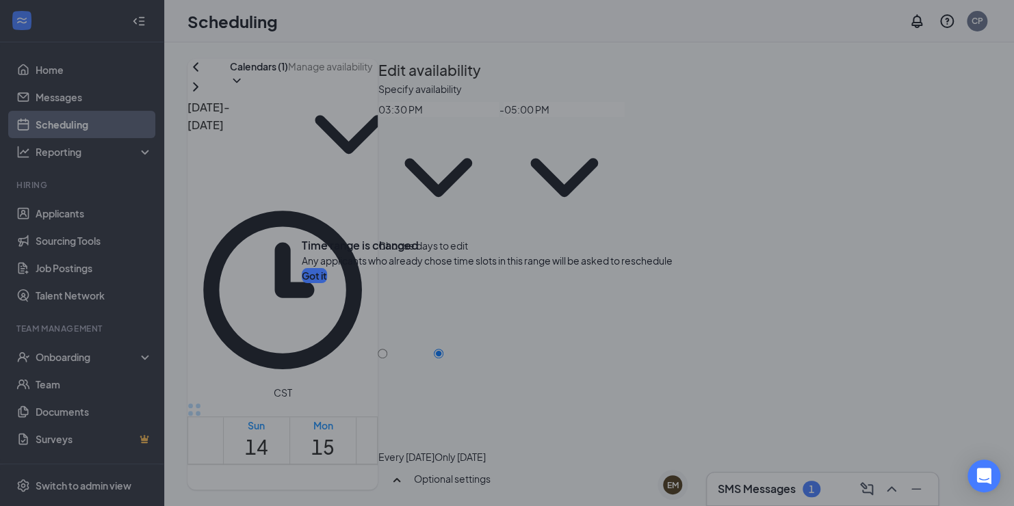
click at [327, 283] on button "Got it" at bounding box center [314, 275] width 25 height 15
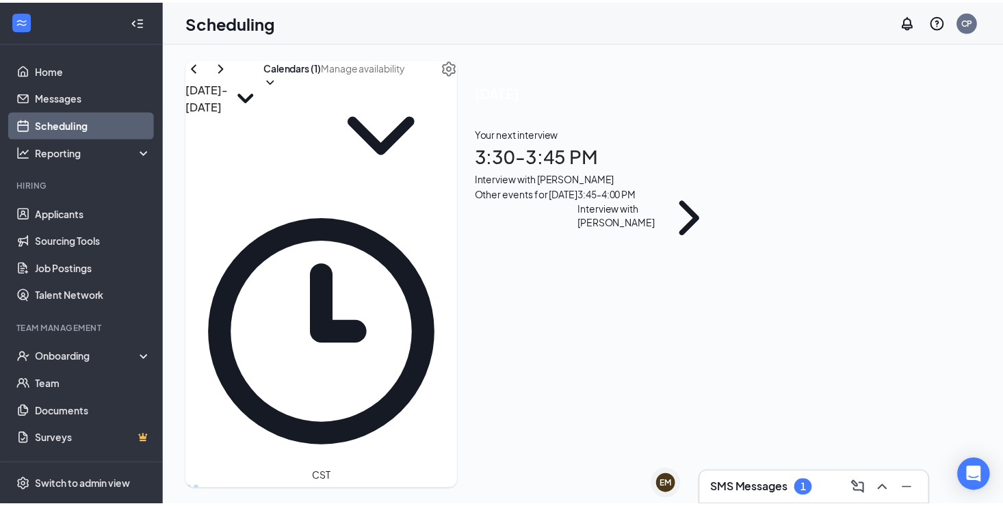
scroll to position [1231, 0]
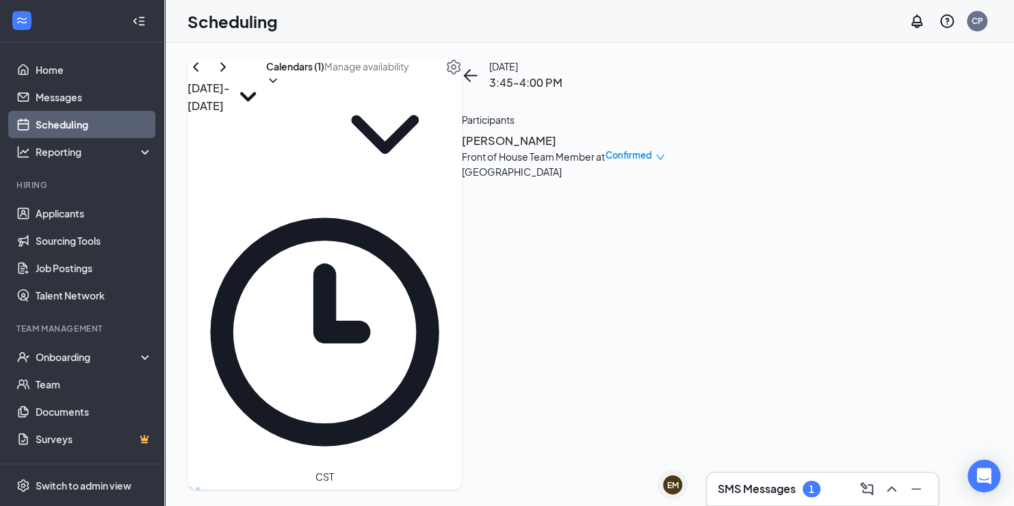
click at [537, 261] on td at bounding box center [456, 269] width 467 height 16
click at [51, 67] on link "Home" at bounding box center [94, 69] width 117 height 27
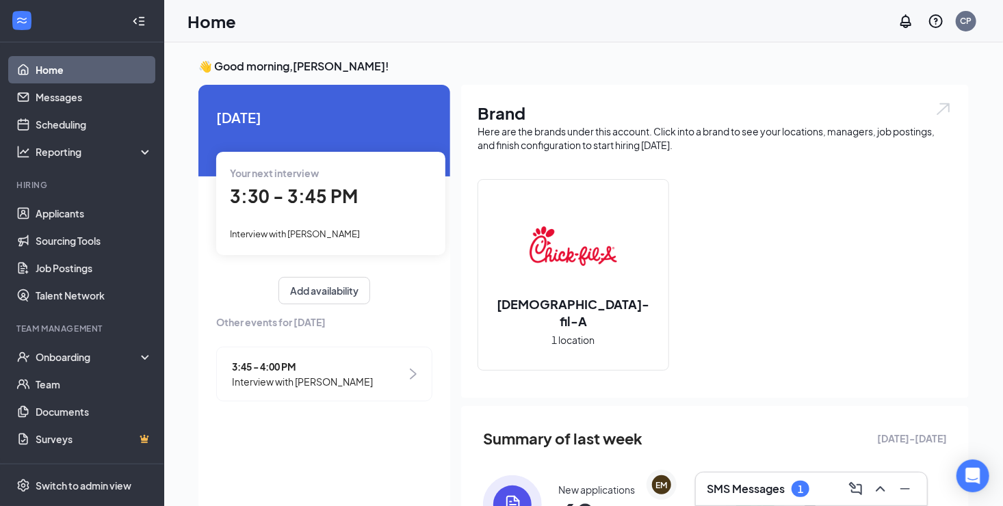
click at [758, 490] on h3 "SMS Messages" at bounding box center [746, 489] width 78 height 15
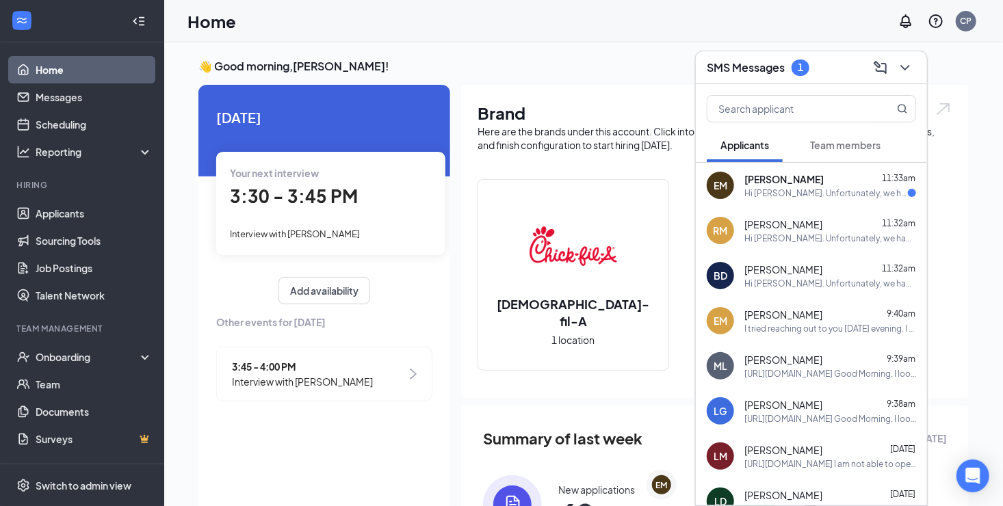
click at [765, 189] on div "Hi [PERSON_NAME]. Unfortunately, we had to reschedule your meeting with [DEMOGR…" at bounding box center [825, 193] width 163 height 12
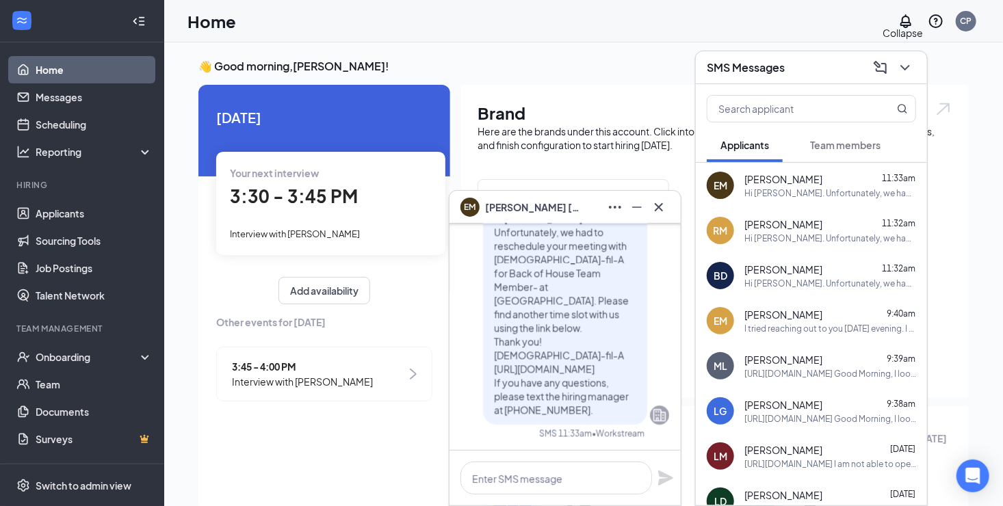
click at [904, 66] on icon "ChevronDown" at bounding box center [905, 68] width 16 height 16
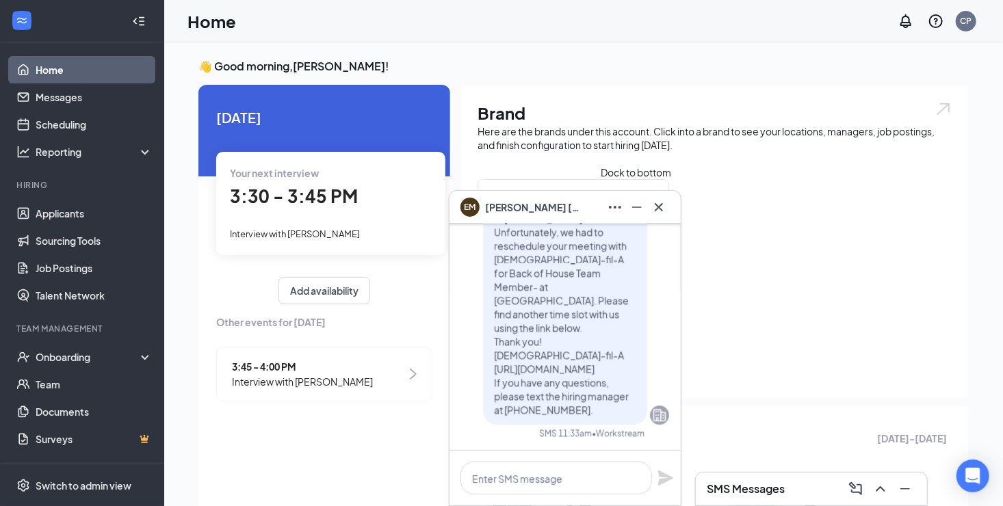
click at [638, 202] on icon "Minimize" at bounding box center [637, 207] width 16 height 16
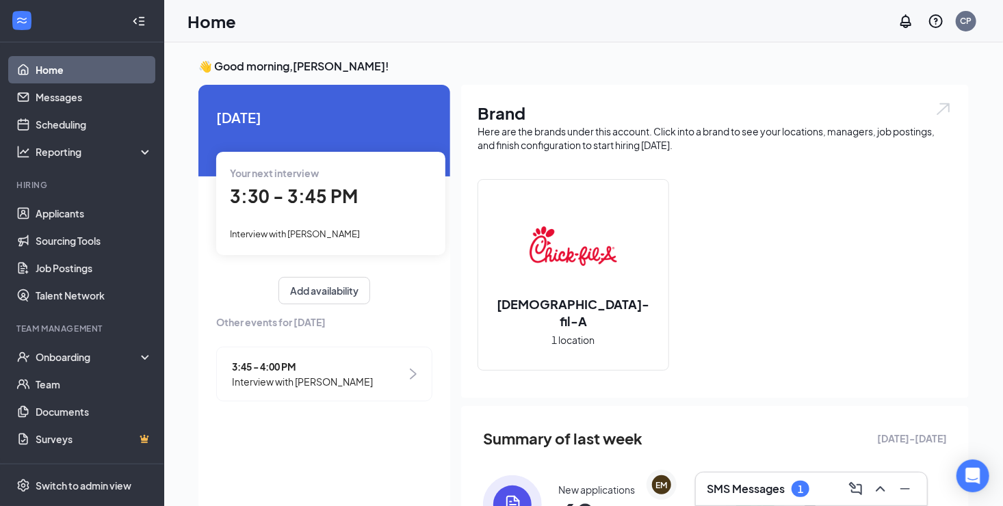
click at [735, 486] on h3 "SMS Messages" at bounding box center [746, 489] width 78 height 15
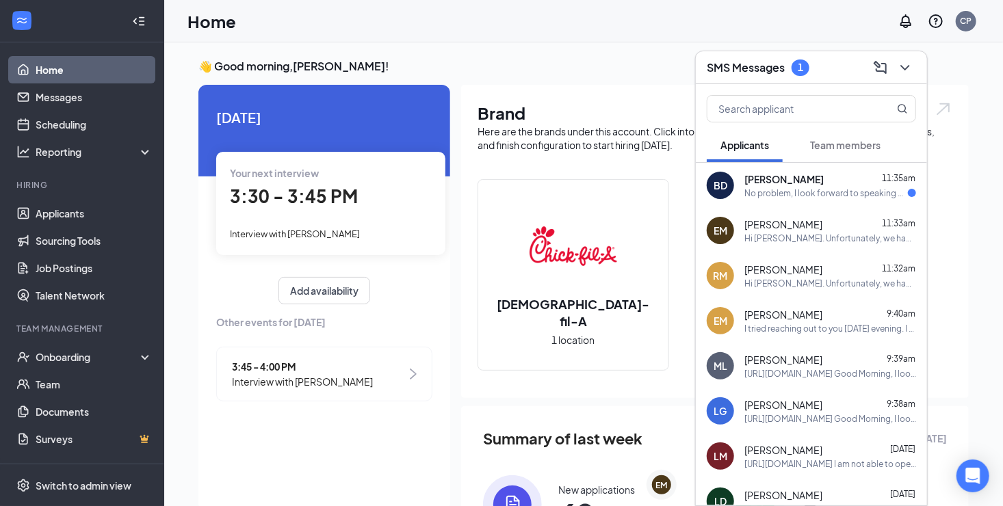
click at [778, 181] on span "[PERSON_NAME]" at bounding box center [783, 179] width 79 height 14
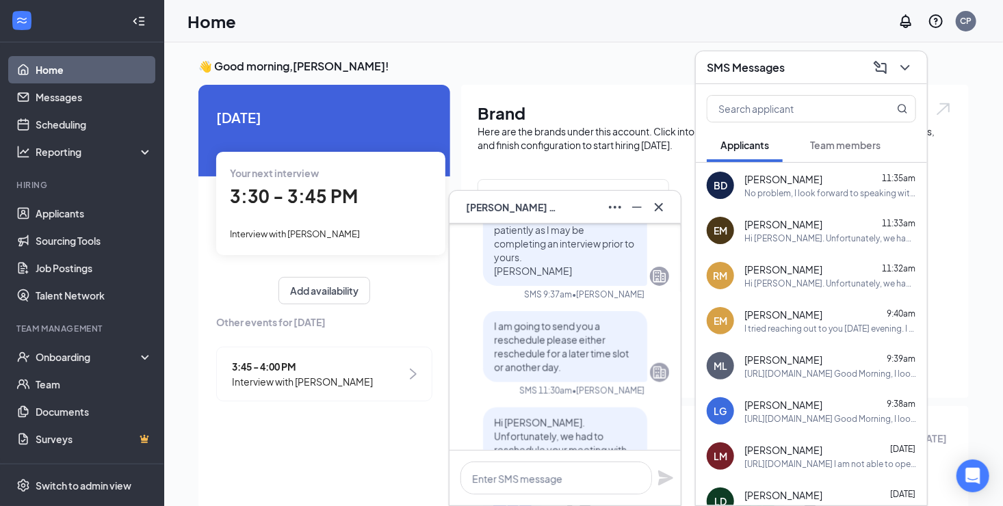
scroll to position [-547, 0]
click at [906, 67] on icon "ChevronDown" at bounding box center [904, 67] width 9 height 5
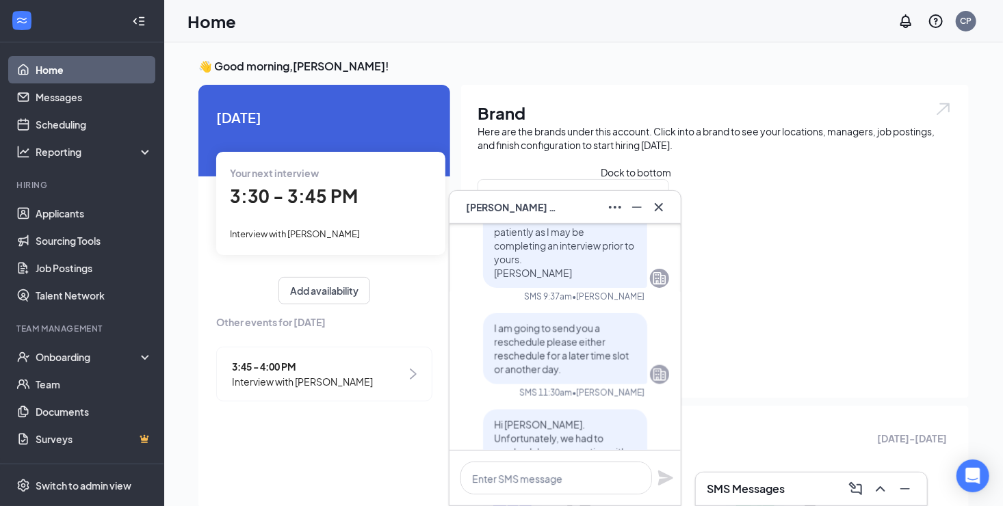
click at [631, 205] on icon "Minimize" at bounding box center [637, 207] width 16 height 16
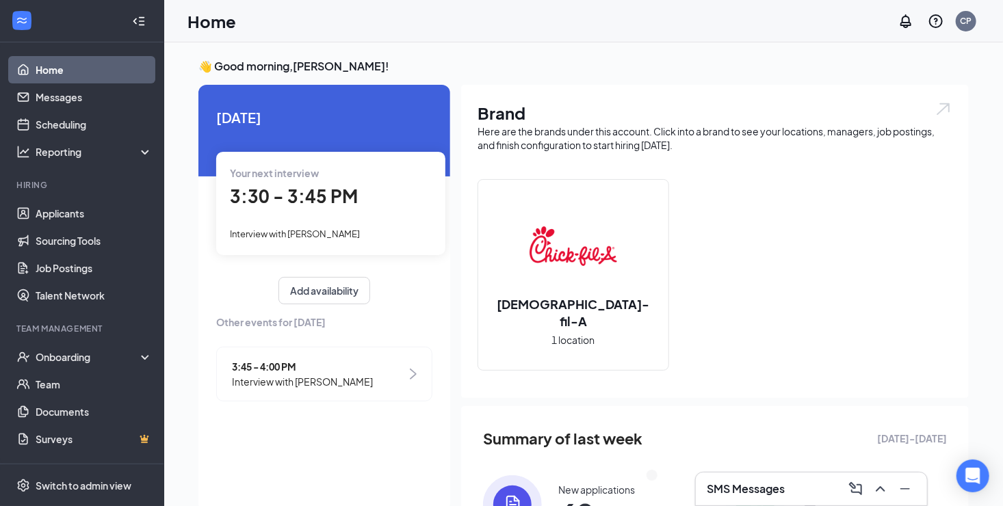
scroll to position [0, 0]
